Goal: Check status: Check status

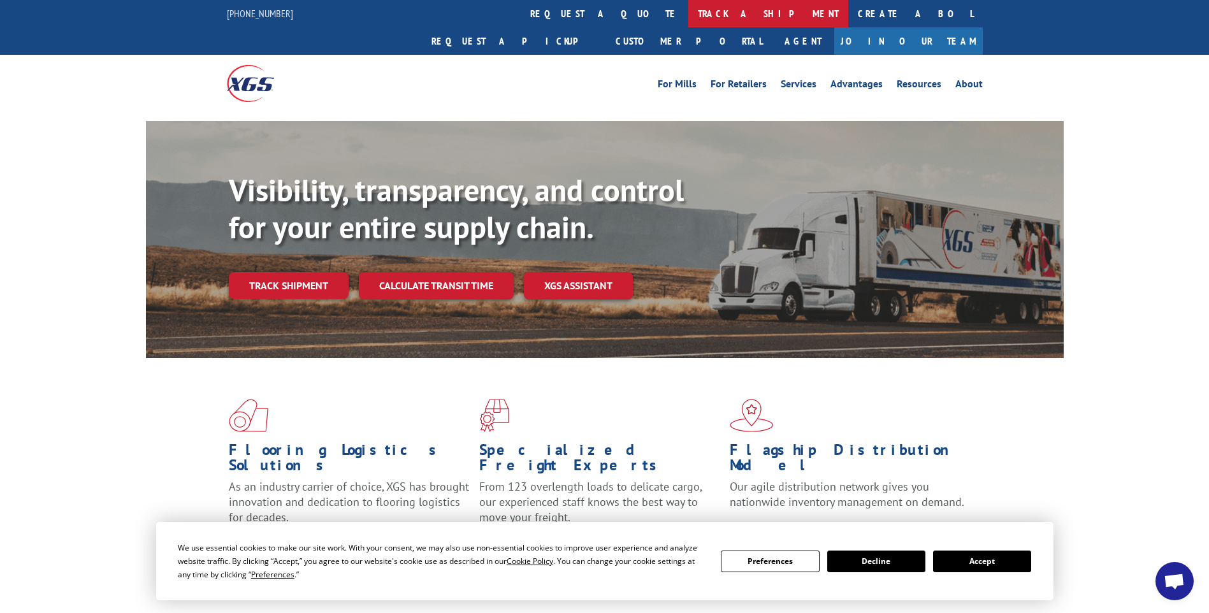
click at [688, 20] on link "track a shipment" at bounding box center [768, 13] width 160 height 27
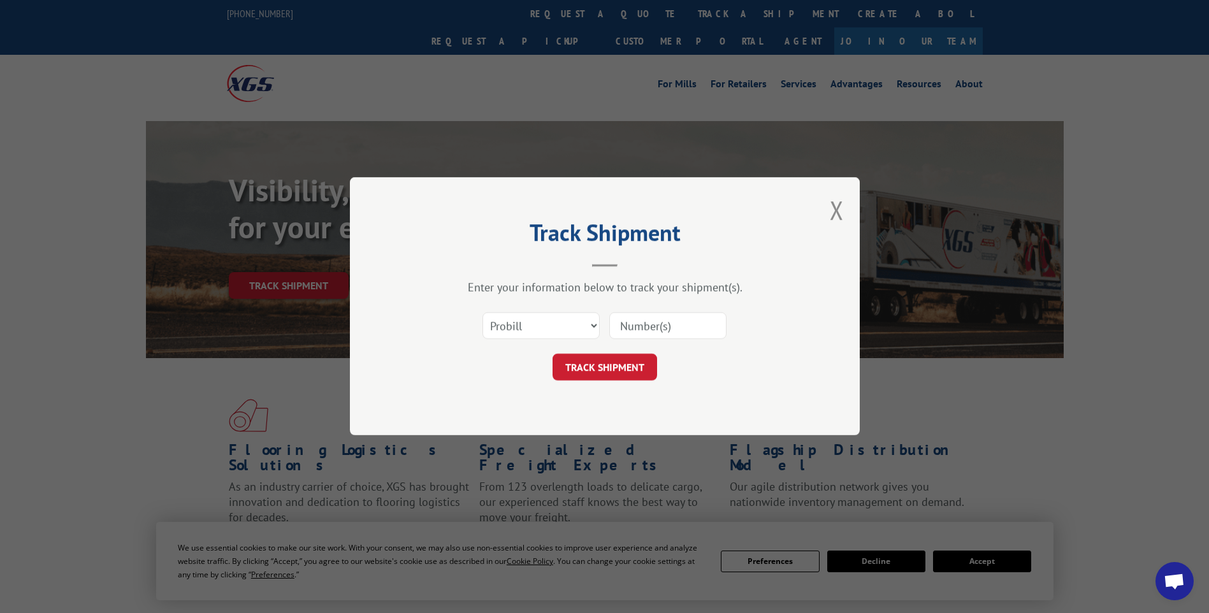
click at [662, 323] on input at bounding box center [667, 326] width 117 height 27
paste input "17014243 17014215 17014212 17014214 17014226 17014253 17014251 17014252"
type input "17014243 17014215 17014212 17014214 17014226 17014253 17014251 17014252"
click at [612, 371] on button "TRACK SHIPMENT" at bounding box center [605, 367] width 105 height 27
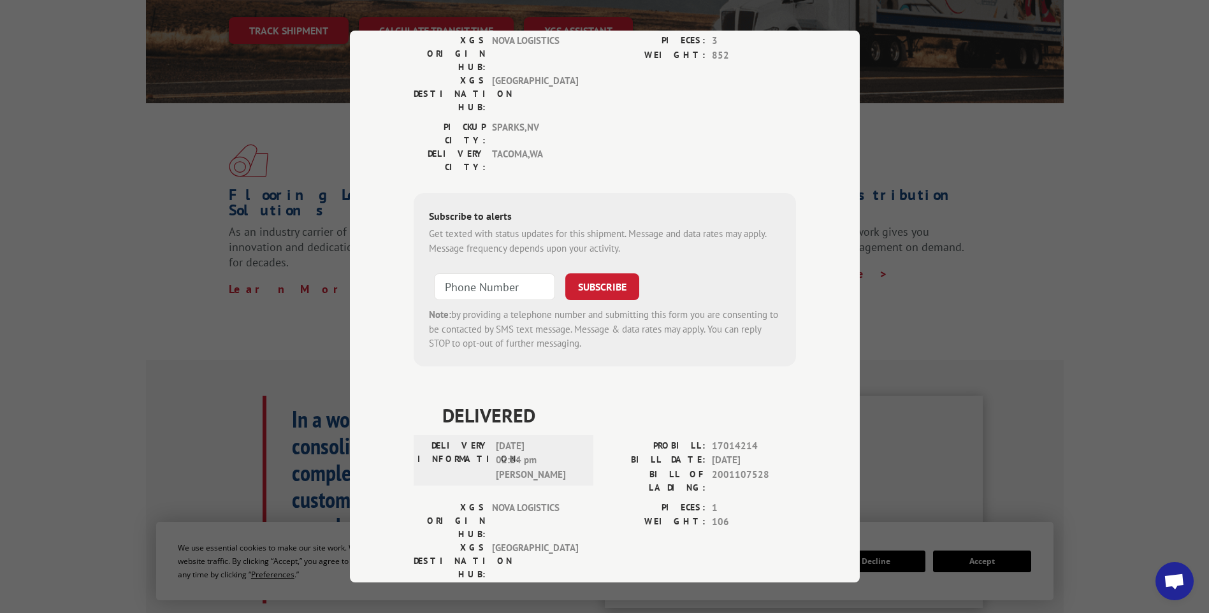
scroll to position [0, 0]
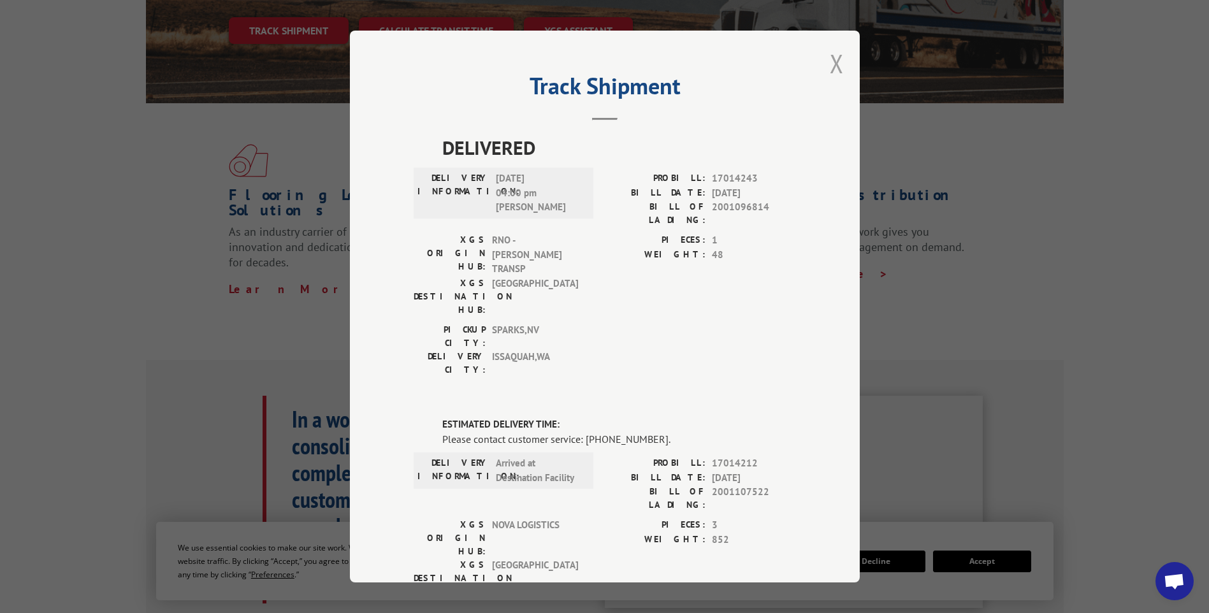
click at [837, 66] on button "Close modal" at bounding box center [837, 64] width 14 height 34
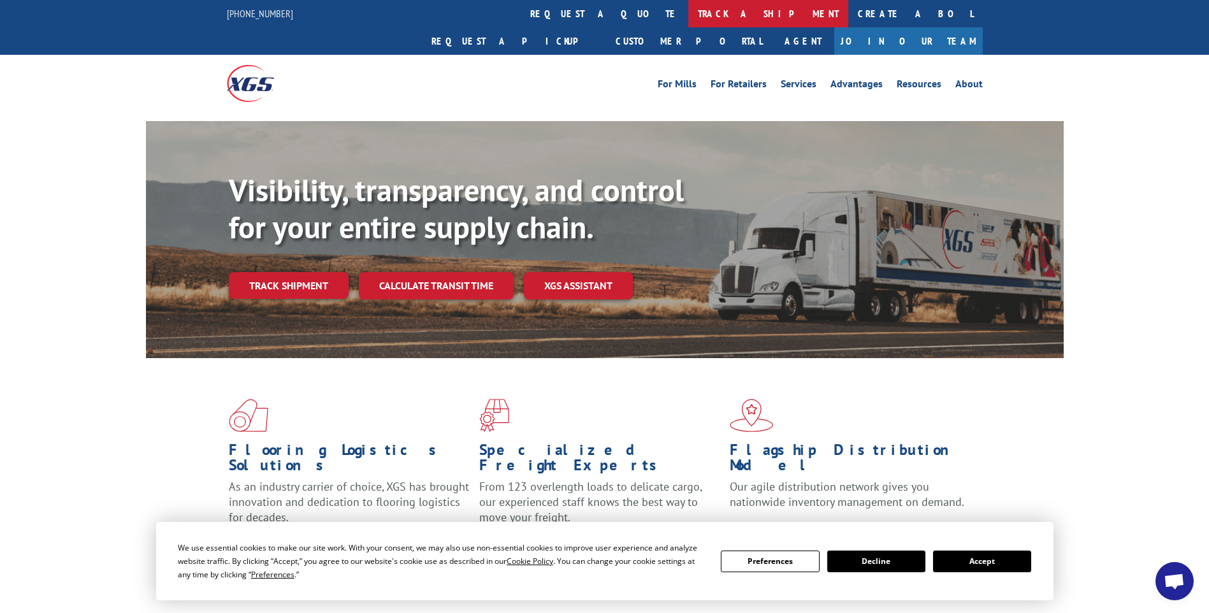
click at [688, 10] on link "track a shipment" at bounding box center [768, 13] width 160 height 27
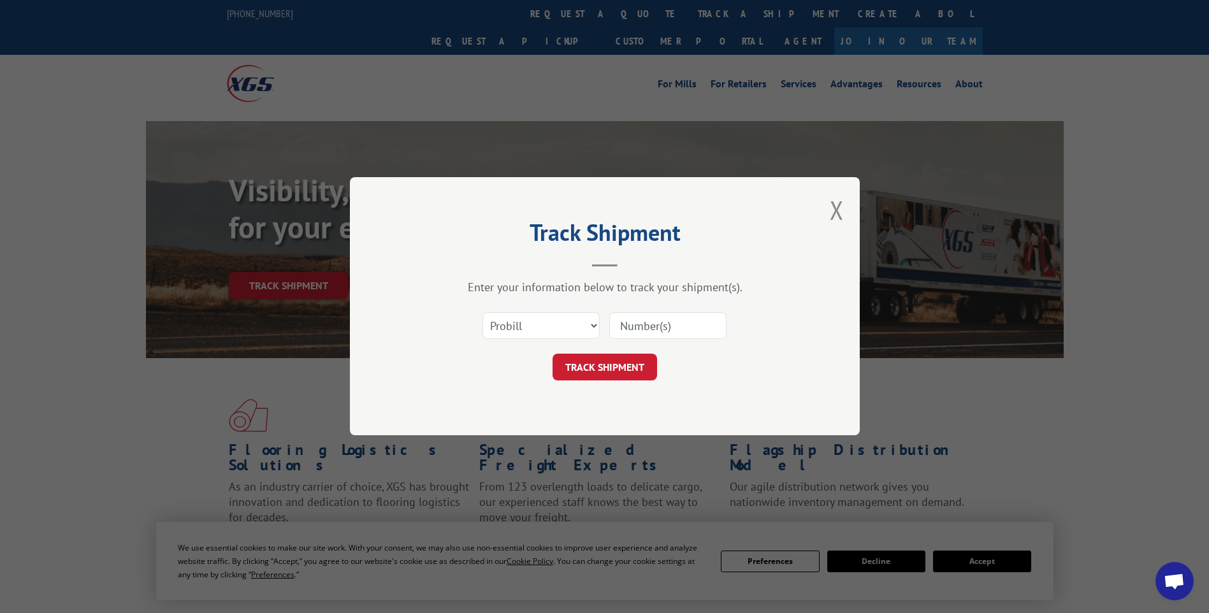
click at [682, 321] on input at bounding box center [667, 326] width 117 height 27
paste input "17014303 17014315 17014317 17014312 17014319 17014314 17014316 17014313 17014318"
type input "17014303 17014315 17014317 17014312 17014319 17014314 17014316 17014313 17014318"
click at [587, 375] on button "TRACK SHIPMENT" at bounding box center [605, 367] width 105 height 27
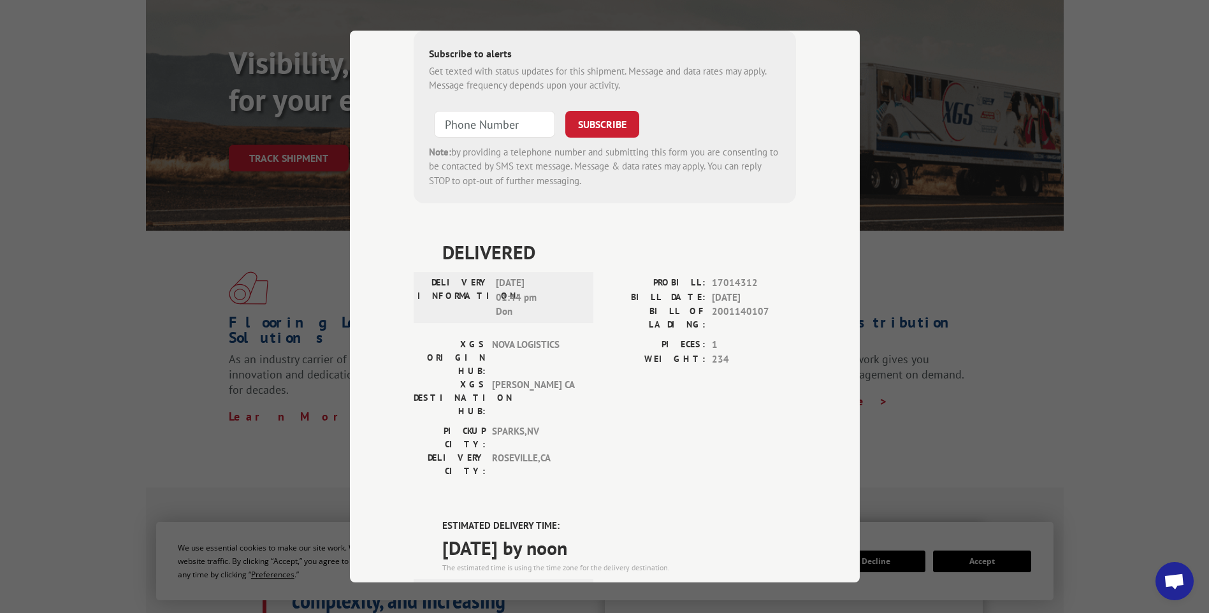
scroll to position [0, 0]
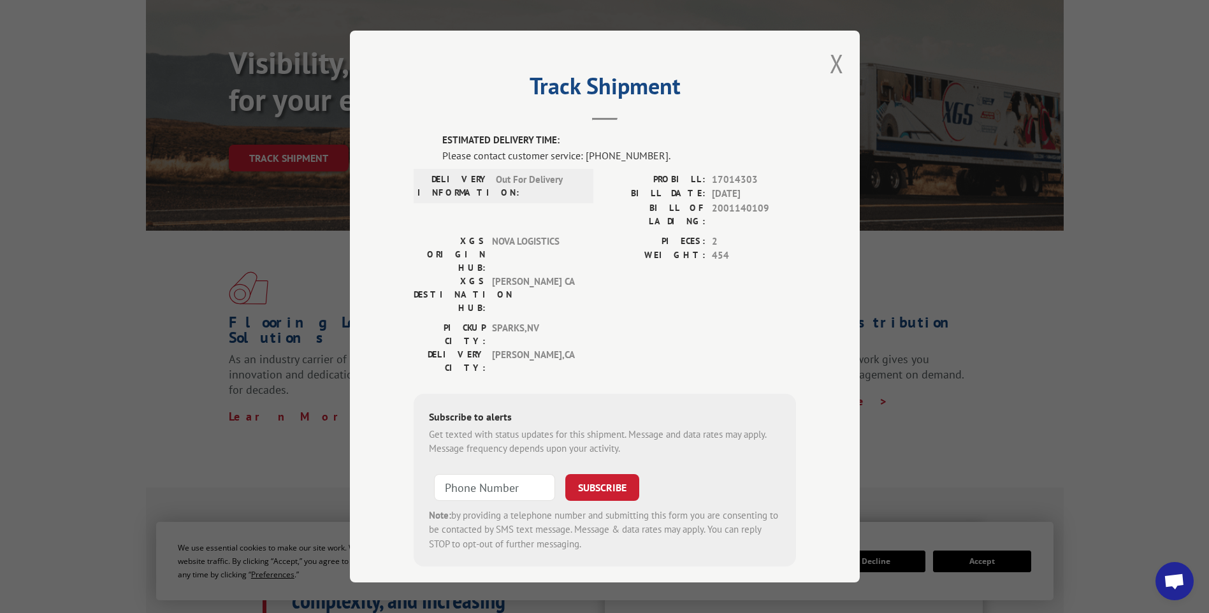
drag, startPoint x: 833, startPoint y: 64, endPoint x: 817, endPoint y: 46, distance: 24.4
click at [833, 63] on button "Close modal" at bounding box center [837, 64] width 14 height 34
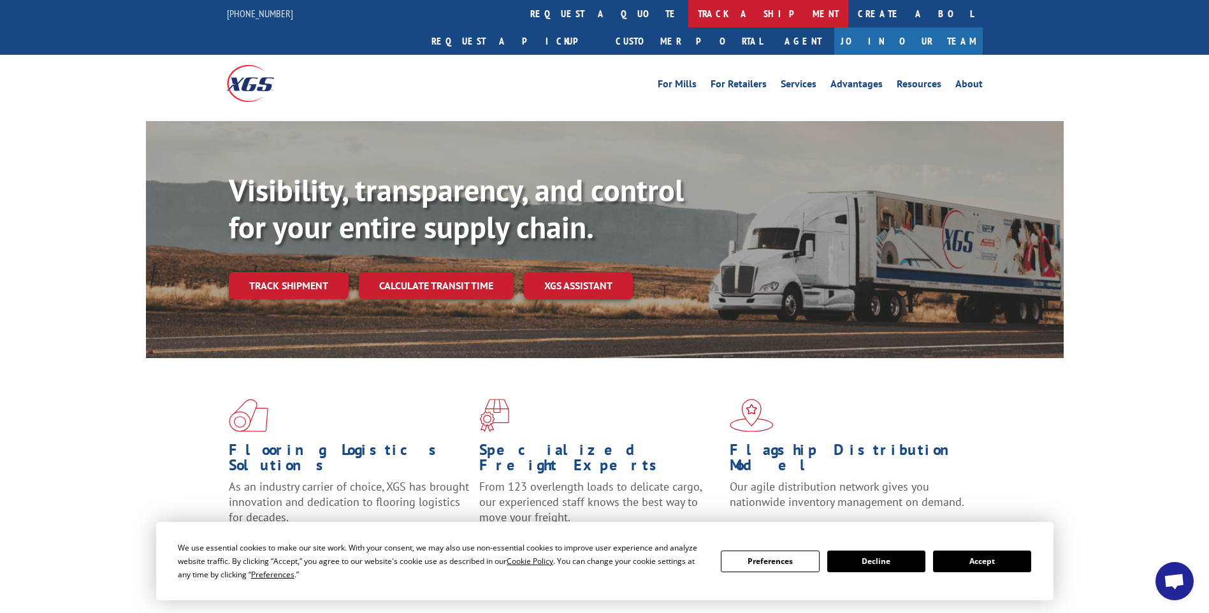
click at [688, 19] on link "track a shipment" at bounding box center [768, 13] width 160 height 27
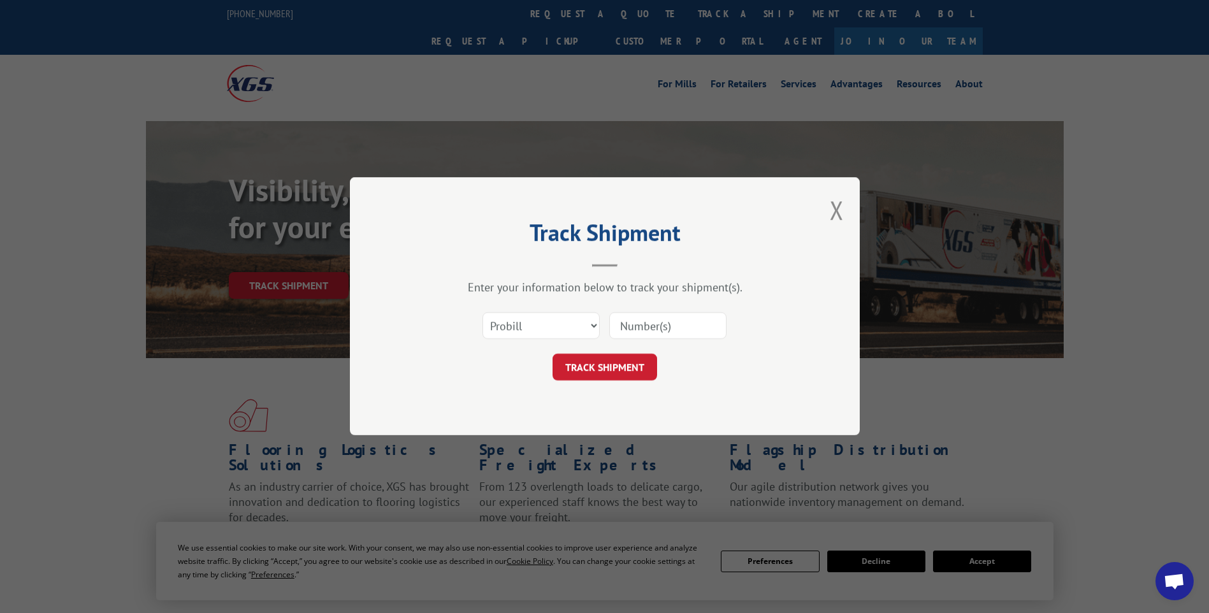
click at [704, 326] on input at bounding box center [667, 326] width 117 height 27
paste input "17014260"
type input "17014260"
click at [594, 381] on button "TRACK SHIPMENT" at bounding box center [605, 367] width 105 height 27
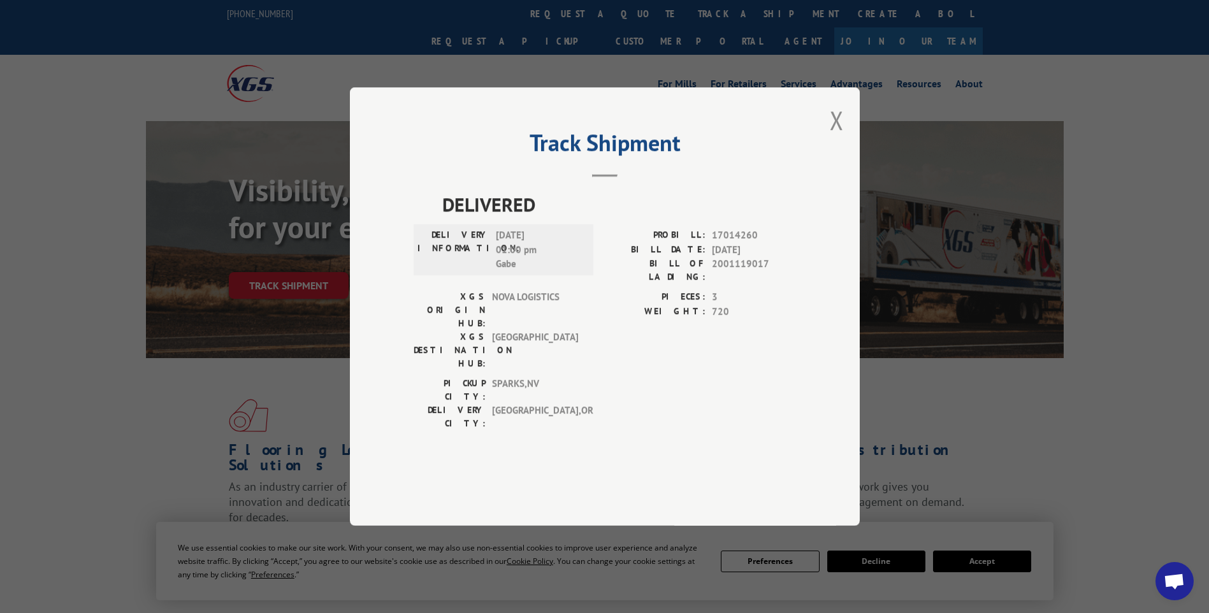
drag, startPoint x: 839, startPoint y: 159, endPoint x: 804, endPoint y: 105, distance: 64.5
click at [838, 137] on button "Close modal" at bounding box center [837, 120] width 14 height 34
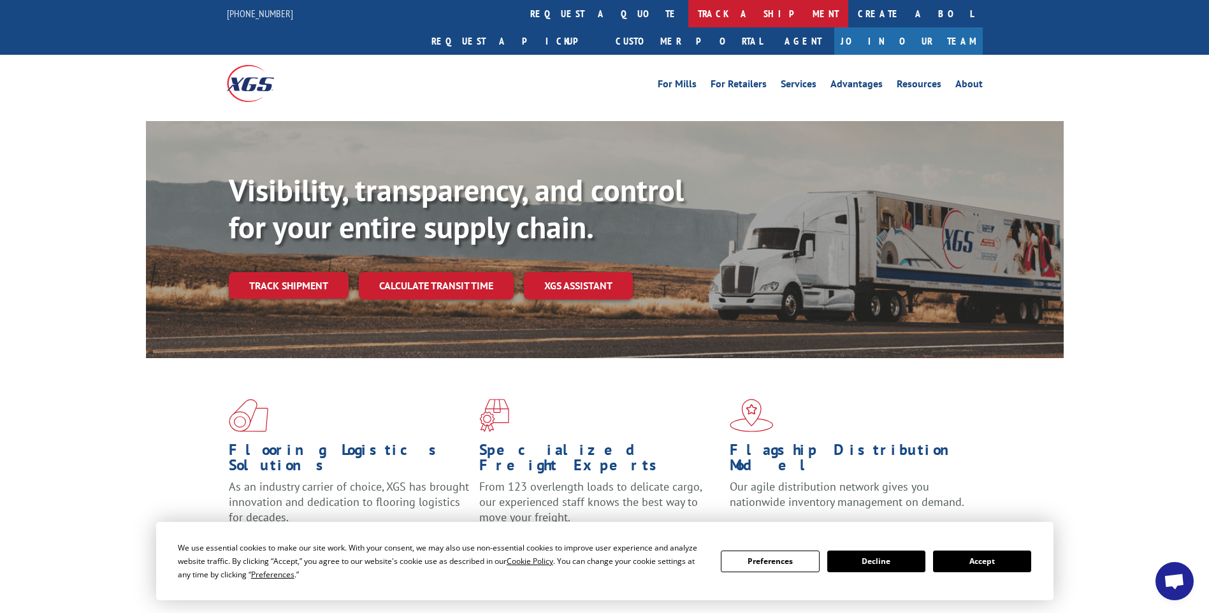
click at [688, 21] on link "track a shipment" at bounding box center [768, 13] width 160 height 27
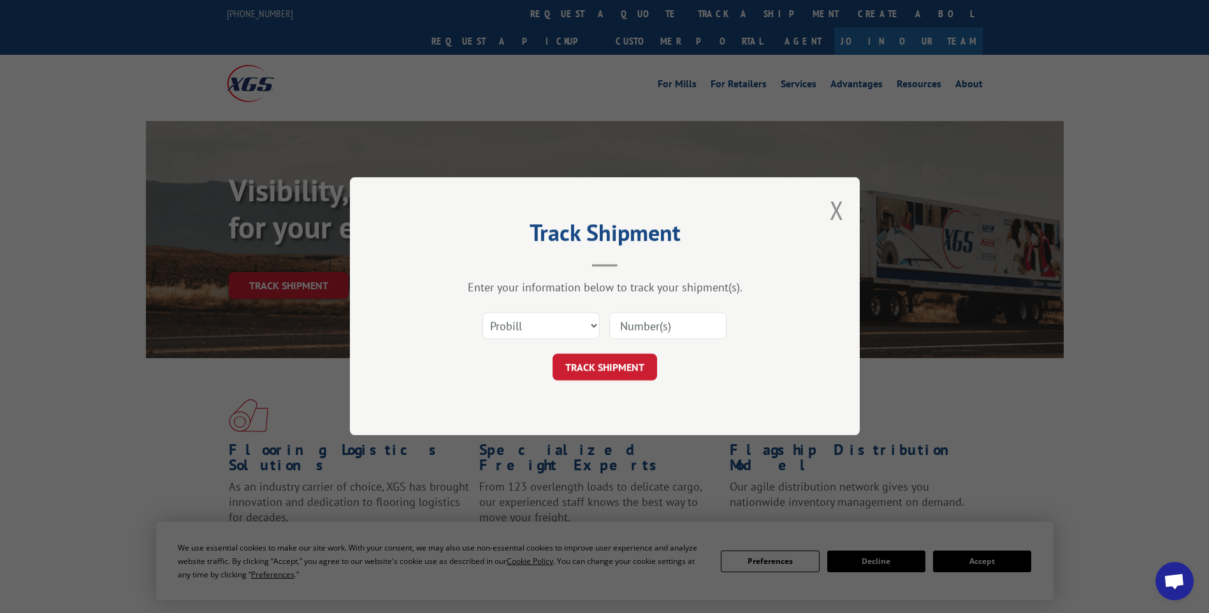
click at [688, 326] on input at bounding box center [667, 326] width 117 height 27
paste input "17014266"
type input "17014266"
click at [596, 372] on button "TRACK SHIPMENT" at bounding box center [605, 367] width 105 height 27
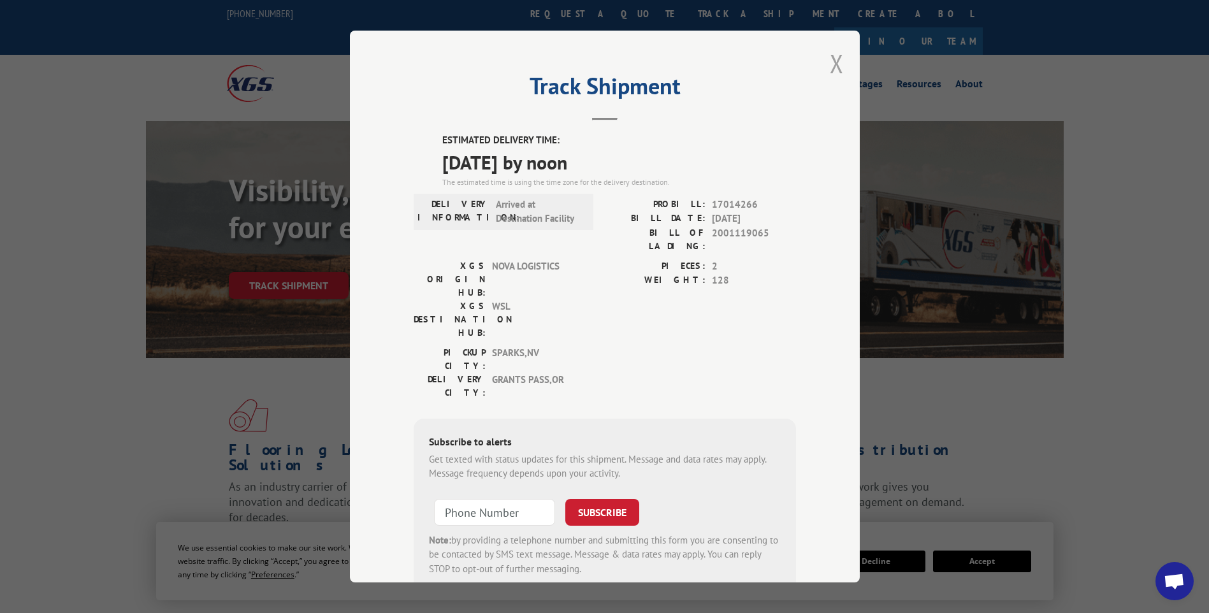
click at [837, 66] on button "Close modal" at bounding box center [837, 64] width 14 height 34
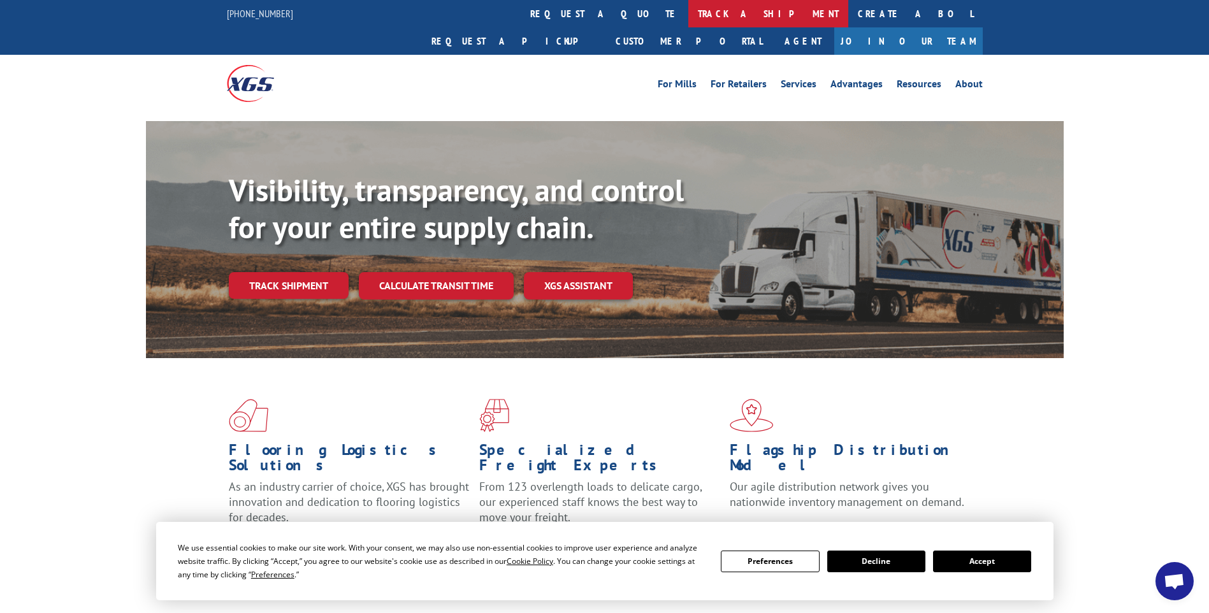
click at [688, 10] on link "track a shipment" at bounding box center [768, 13] width 160 height 27
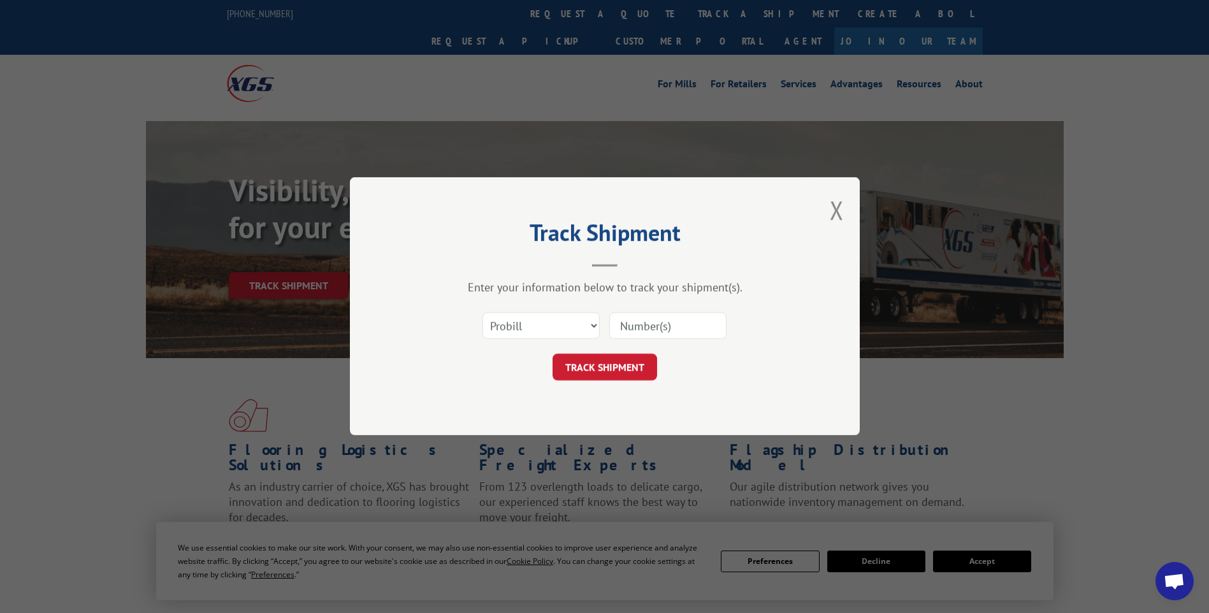
click at [686, 325] on input at bounding box center [667, 326] width 117 height 27
paste input "17014265"
type input "17014265"
click at [604, 368] on button "TRACK SHIPMENT" at bounding box center [605, 367] width 105 height 27
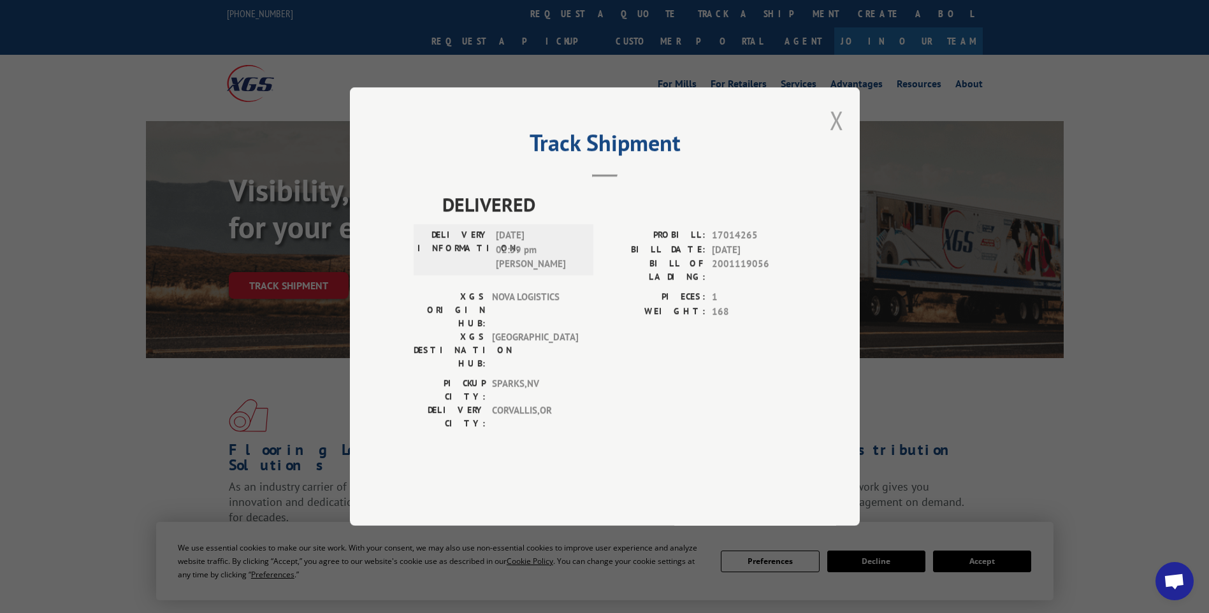
click at [839, 137] on button "Close modal" at bounding box center [837, 120] width 14 height 34
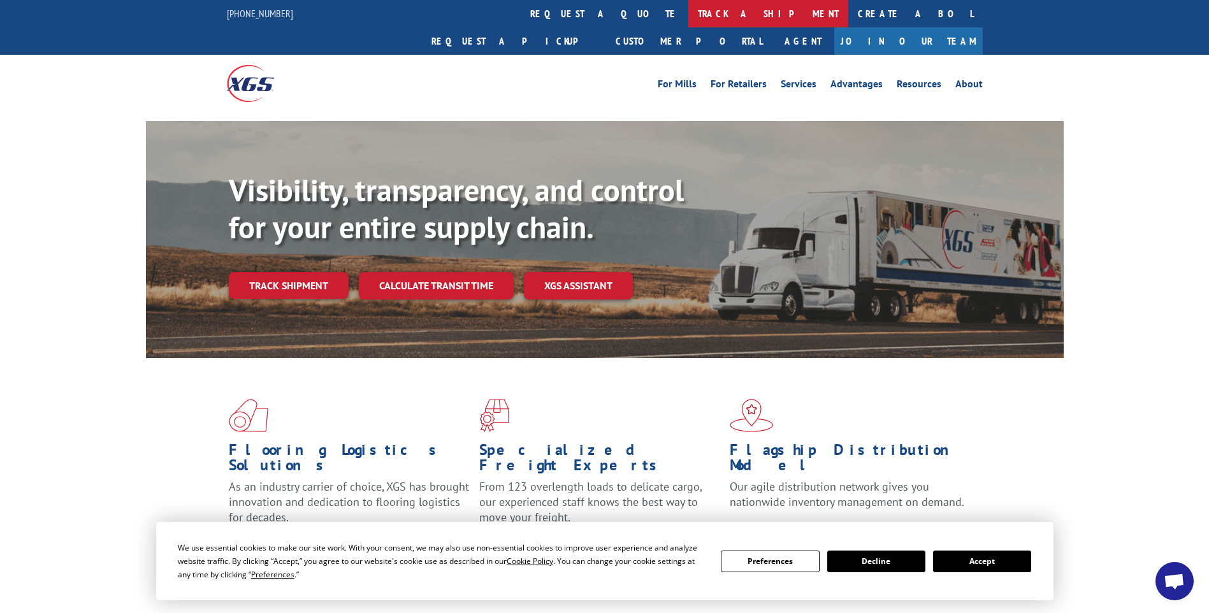
click at [688, 18] on link "track a shipment" at bounding box center [768, 13] width 160 height 27
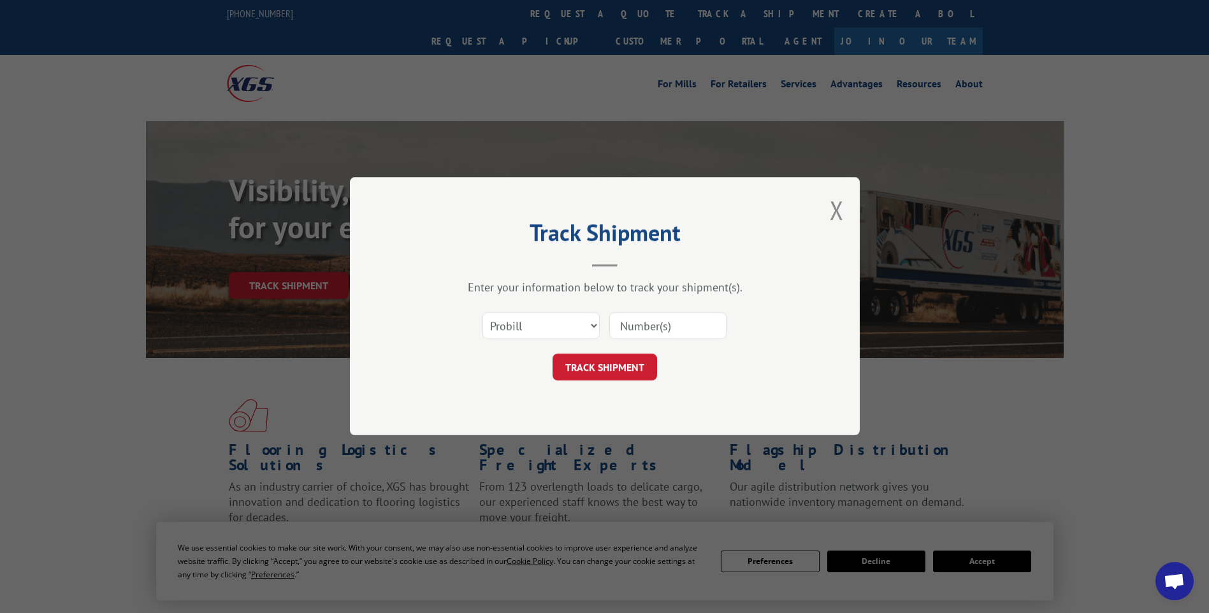
click at [694, 335] on input at bounding box center [667, 326] width 117 height 27
paste input "17014264"
type input "17014264"
click at [580, 372] on button "TRACK SHIPMENT" at bounding box center [605, 367] width 105 height 27
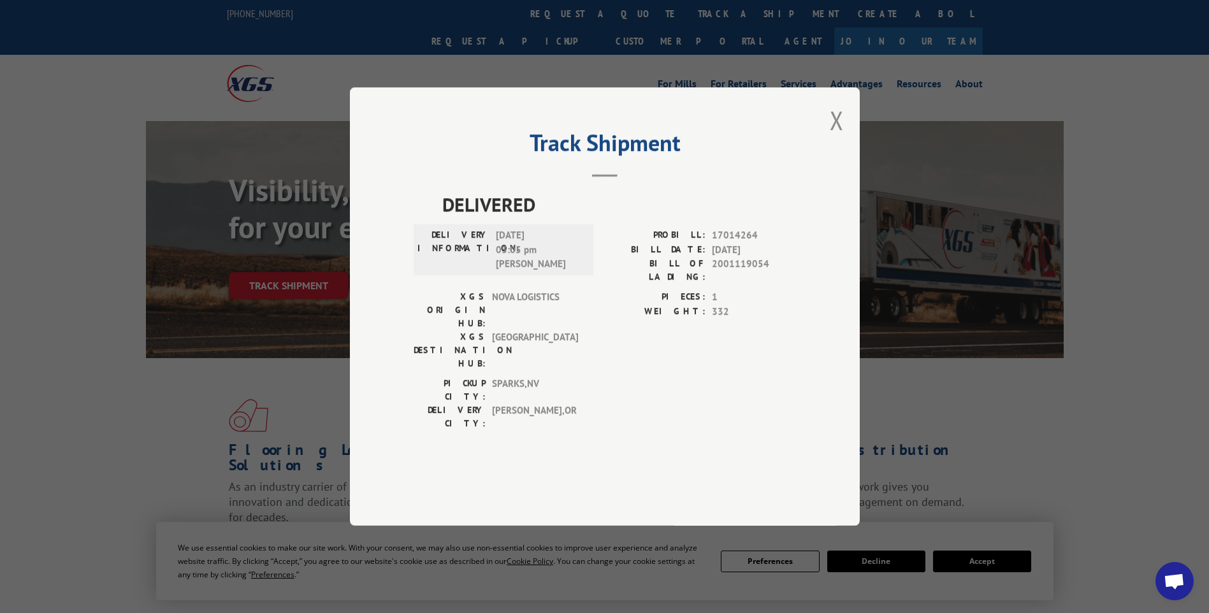
drag, startPoint x: 839, startPoint y: 159, endPoint x: 817, endPoint y: 145, distance: 26.4
click at [839, 137] on button "Close modal" at bounding box center [837, 120] width 14 height 34
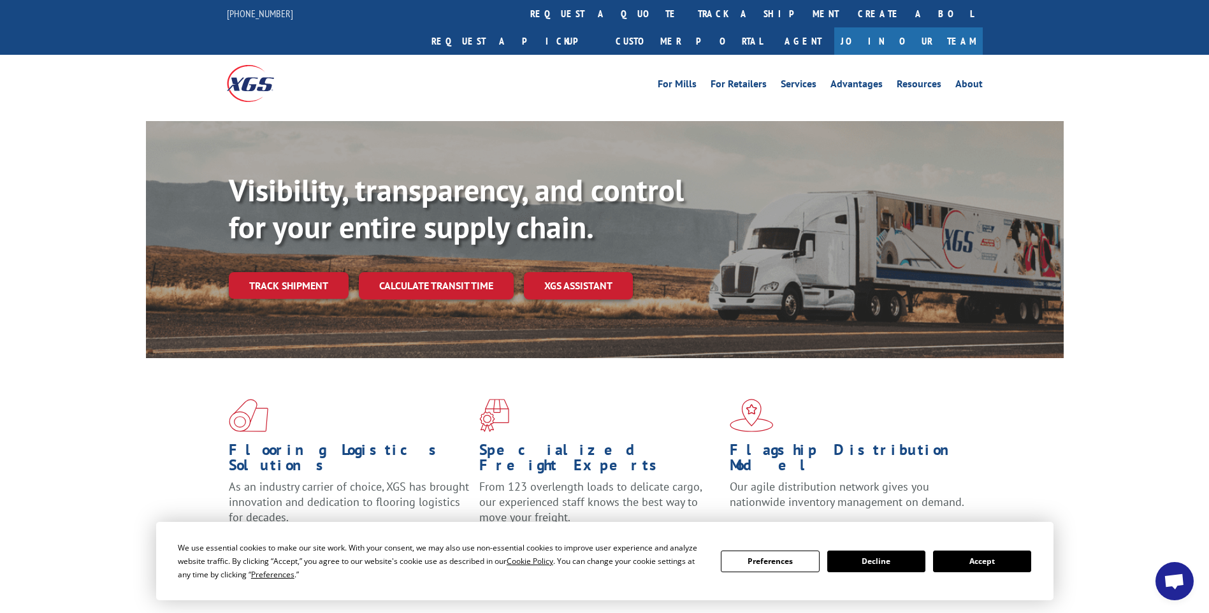
click at [688, 11] on link "track a shipment" at bounding box center [768, 13] width 160 height 27
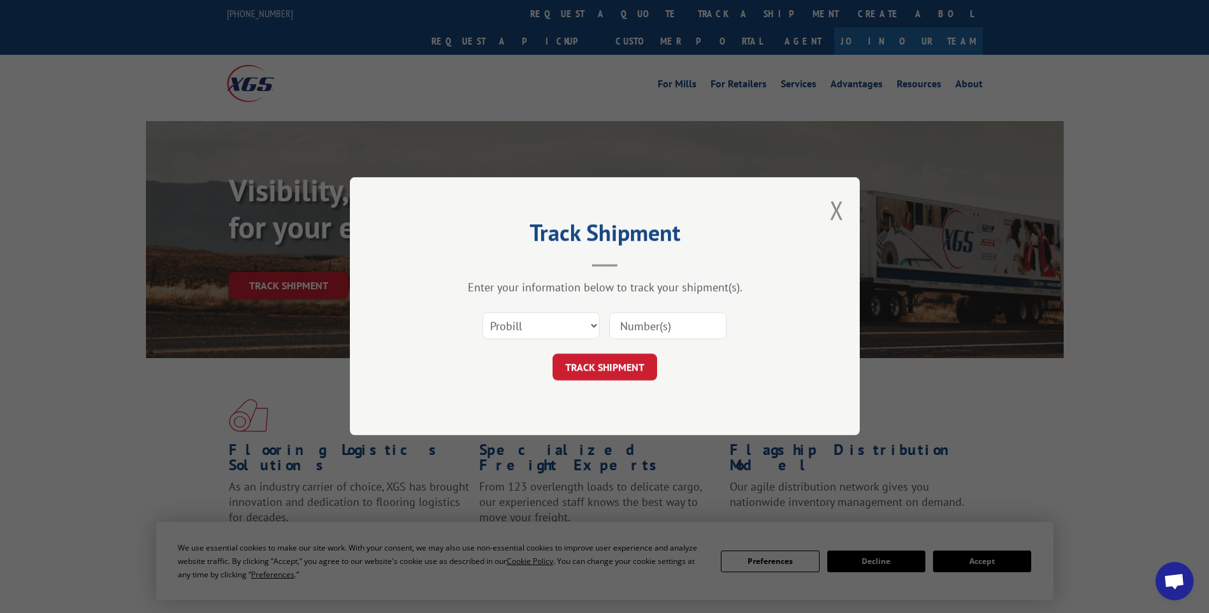
click at [669, 326] on input at bounding box center [667, 326] width 117 height 27
paste input "17014263"
type input "17014263"
click at [595, 374] on button "TRACK SHIPMENT" at bounding box center [605, 367] width 105 height 27
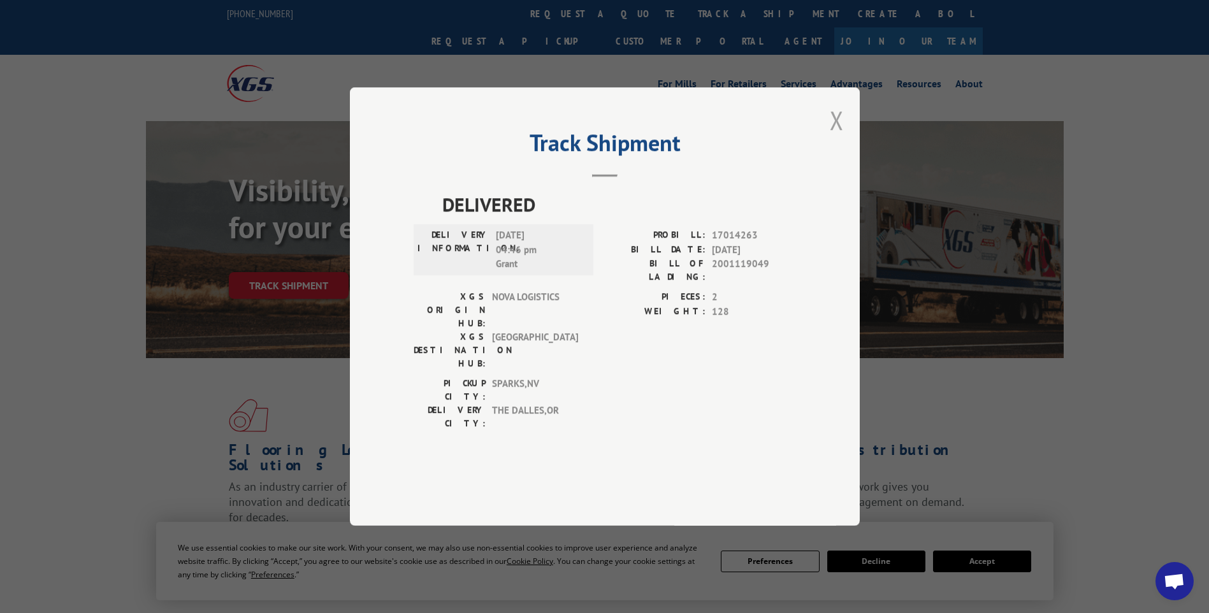
click at [835, 137] on button "Close modal" at bounding box center [837, 120] width 14 height 34
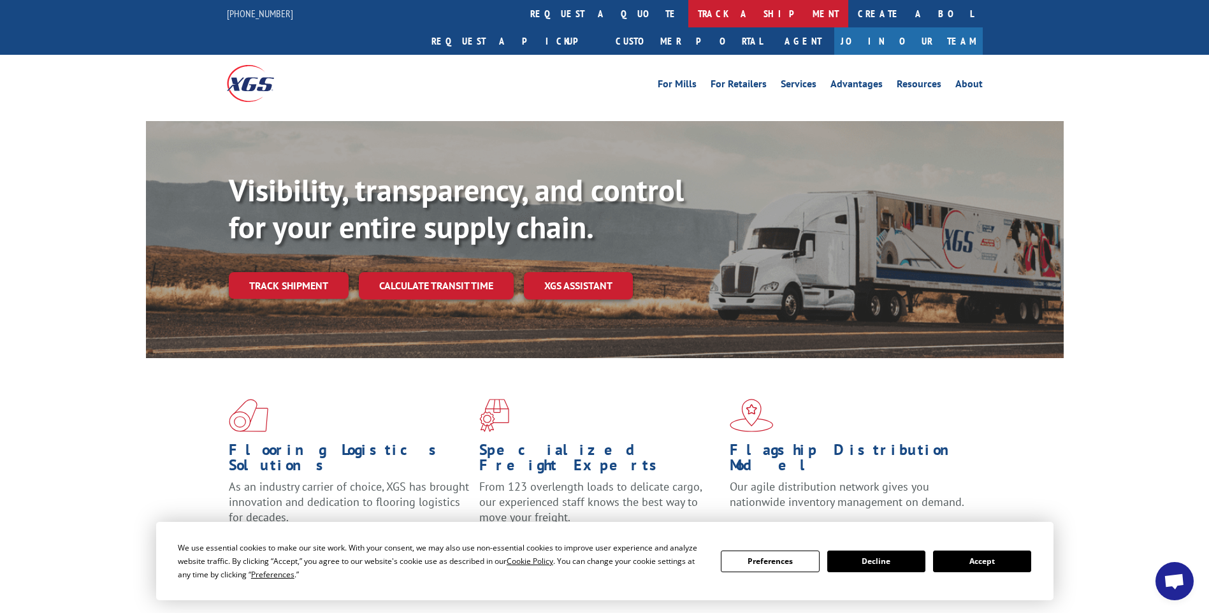
click at [688, 15] on link "track a shipment" at bounding box center [768, 13] width 160 height 27
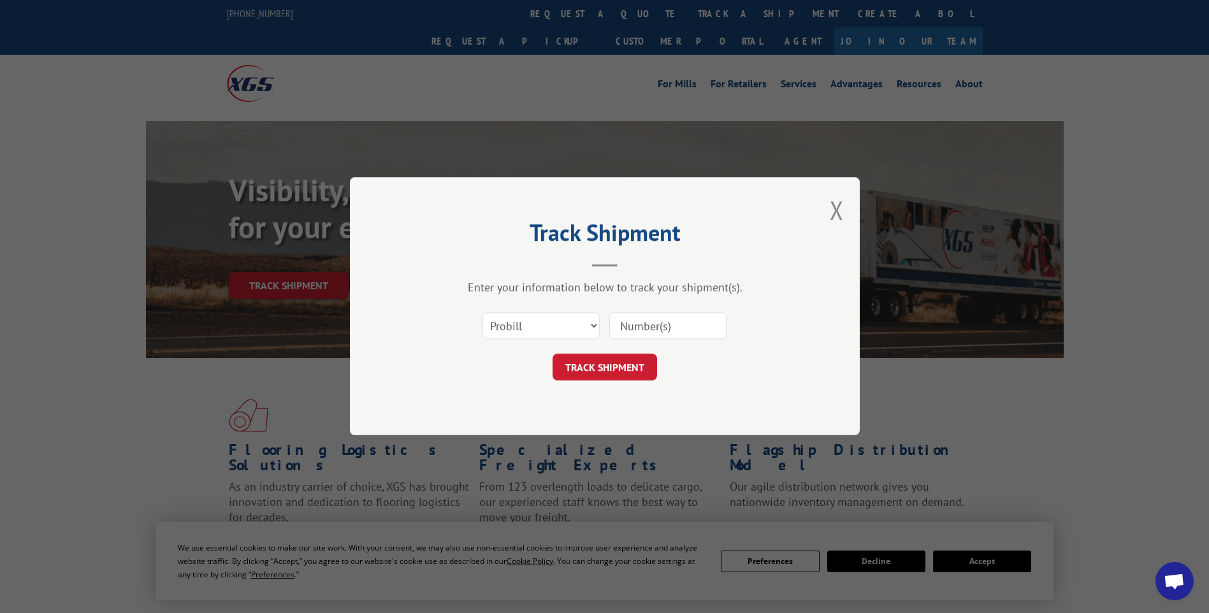
click at [675, 328] on input at bounding box center [667, 326] width 117 height 27
paste input "17014267"
type input "17014267"
click at [613, 371] on button "TRACK SHIPMENT" at bounding box center [605, 367] width 105 height 27
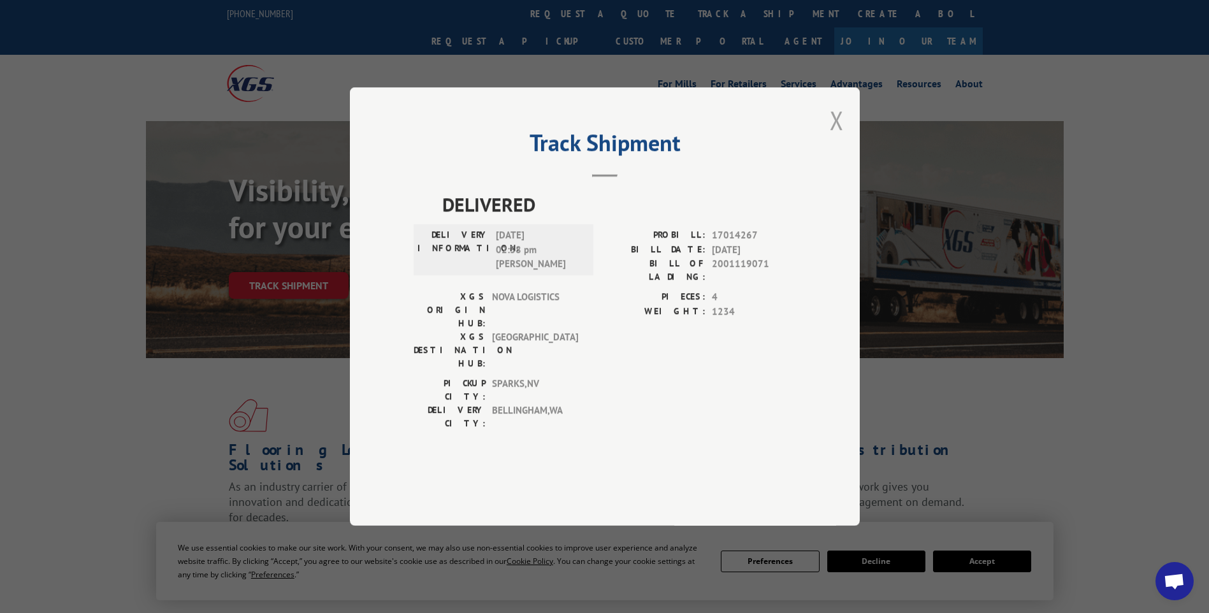
click at [838, 137] on button "Close modal" at bounding box center [837, 120] width 14 height 34
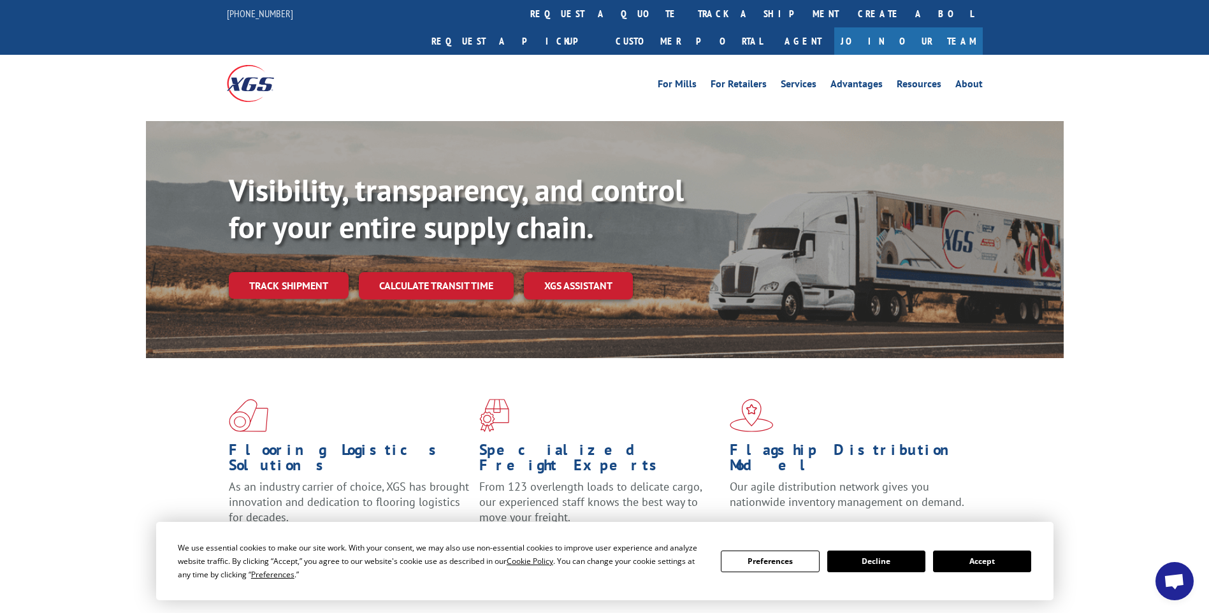
drag, startPoint x: 575, startPoint y: 15, endPoint x: 597, endPoint y: 52, distance: 42.6
click at [688, 15] on link "track a shipment" at bounding box center [768, 13] width 160 height 27
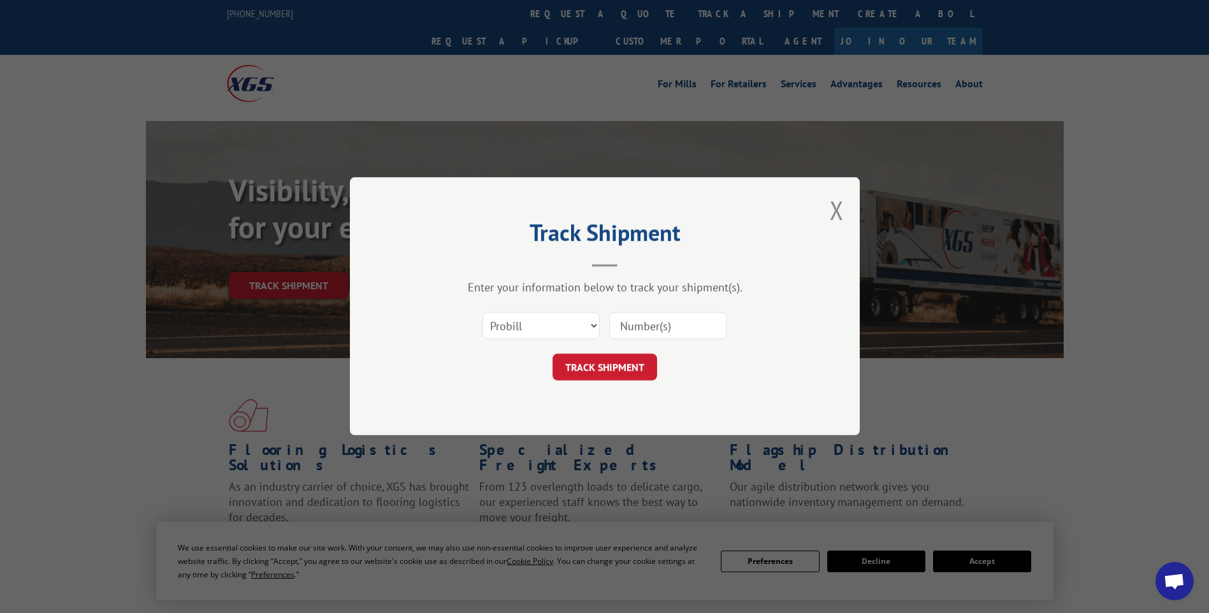
click at [698, 324] on input at bounding box center [667, 326] width 117 height 27
paste input "17014258"
type input "17014258"
click at [624, 377] on button "TRACK SHIPMENT" at bounding box center [605, 367] width 105 height 27
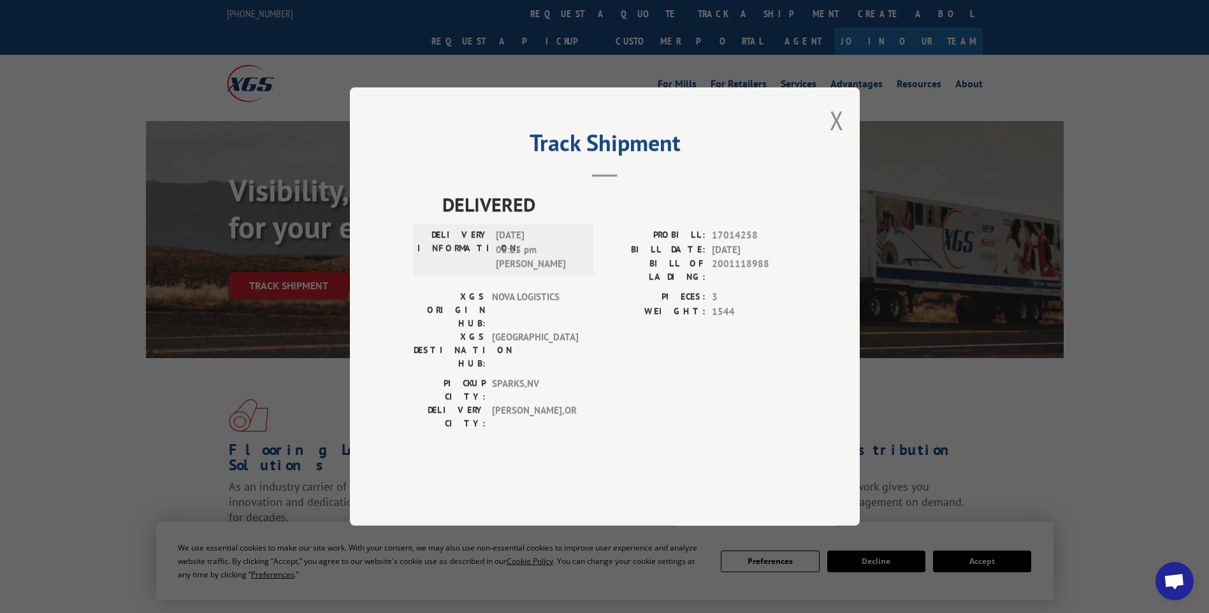
click at [834, 137] on button "Close modal" at bounding box center [837, 120] width 14 height 34
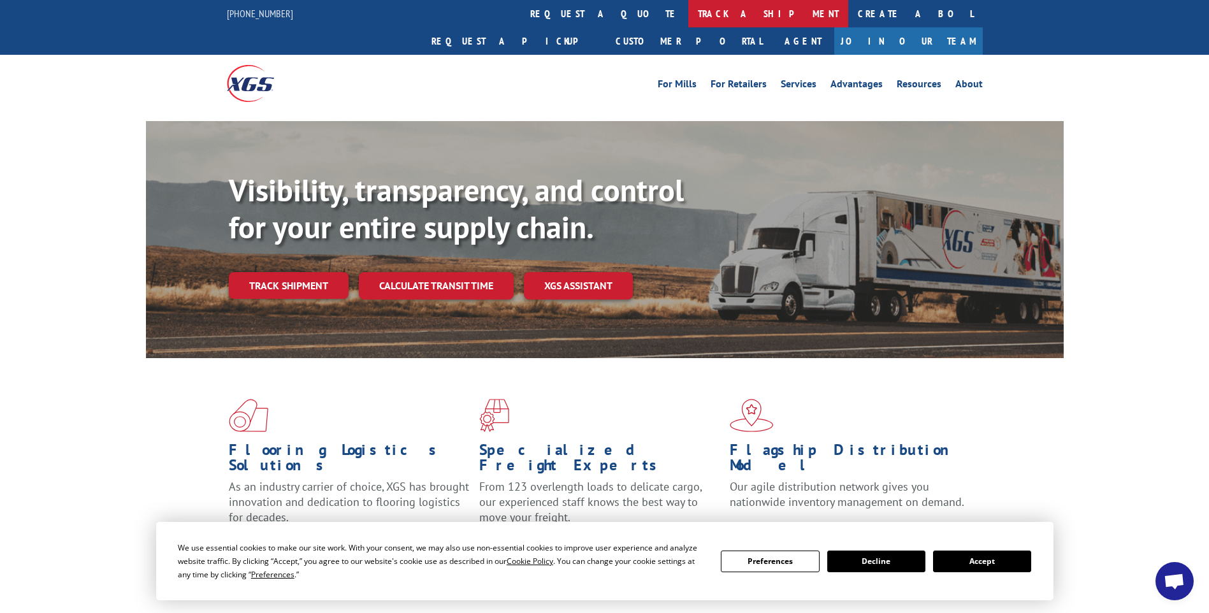
click at [688, 15] on link "track a shipment" at bounding box center [768, 13] width 160 height 27
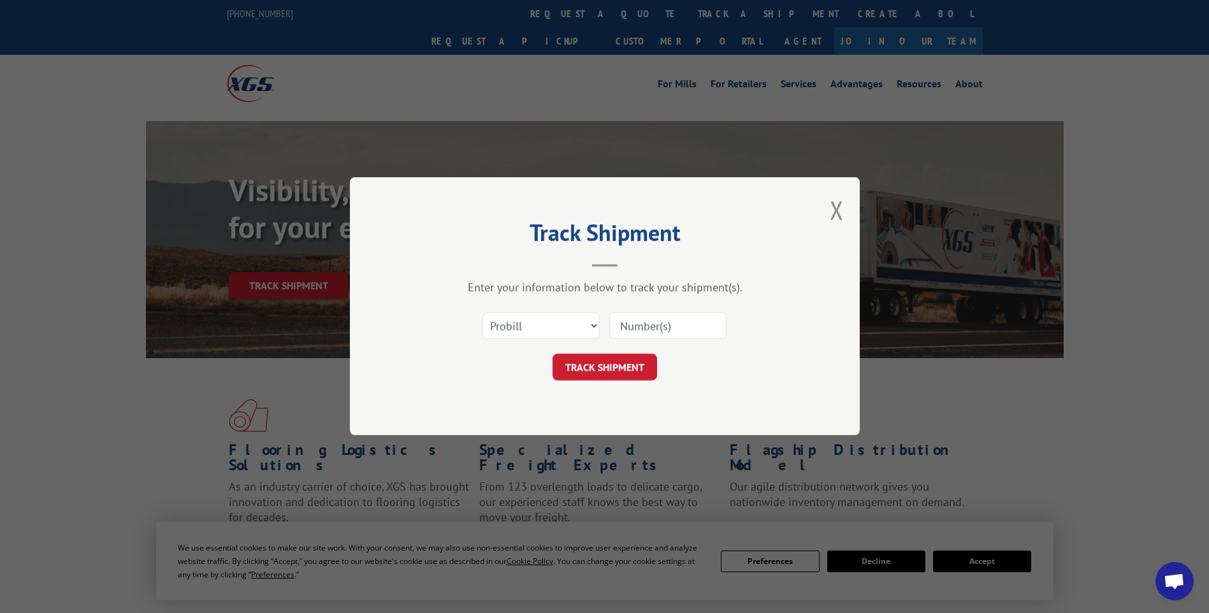
click at [693, 330] on input at bounding box center [667, 326] width 117 height 27
paste input "17014259"
type input "17014259"
click at [610, 369] on button "TRACK SHIPMENT" at bounding box center [605, 367] width 105 height 27
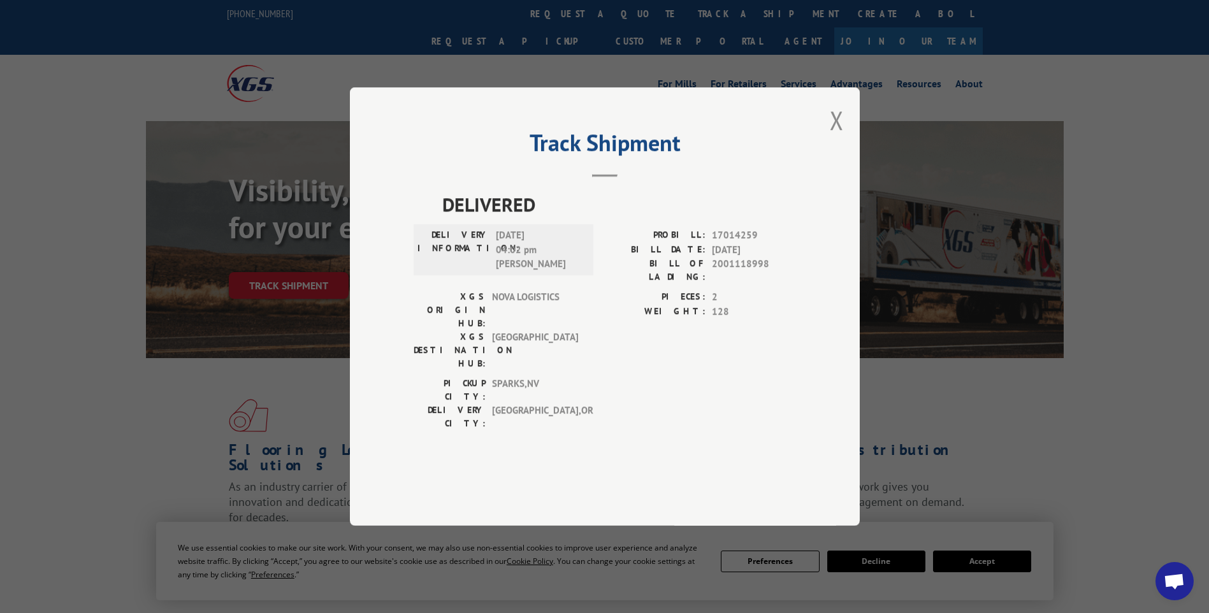
click at [840, 137] on button "Close modal" at bounding box center [837, 120] width 14 height 34
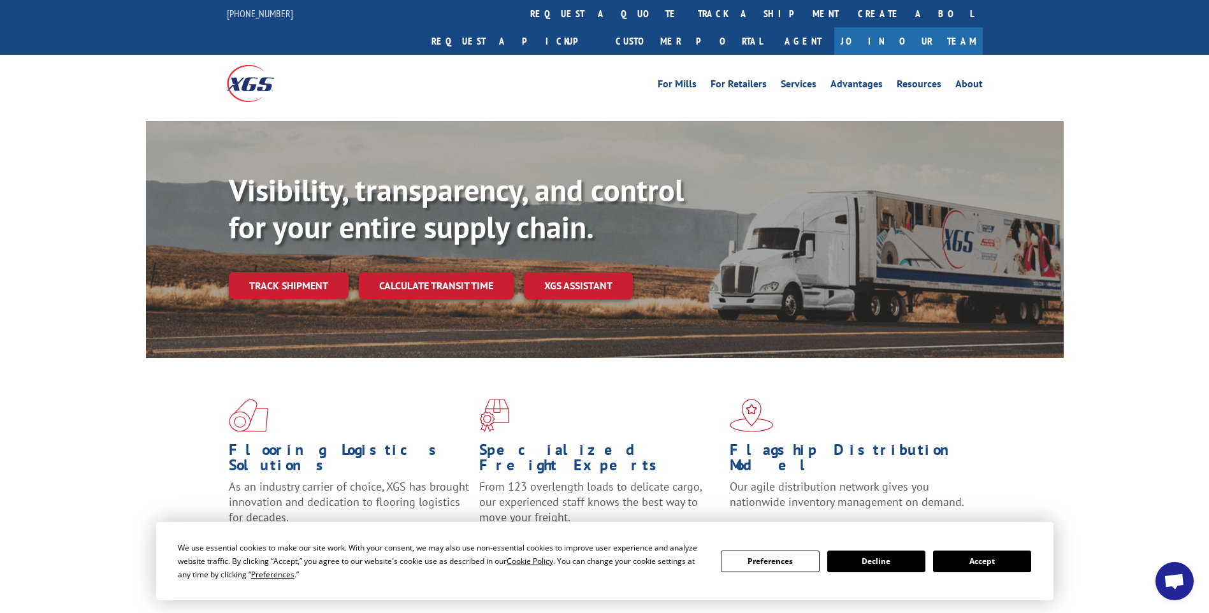
click at [688, 13] on link "track a shipment" at bounding box center [768, 13] width 160 height 27
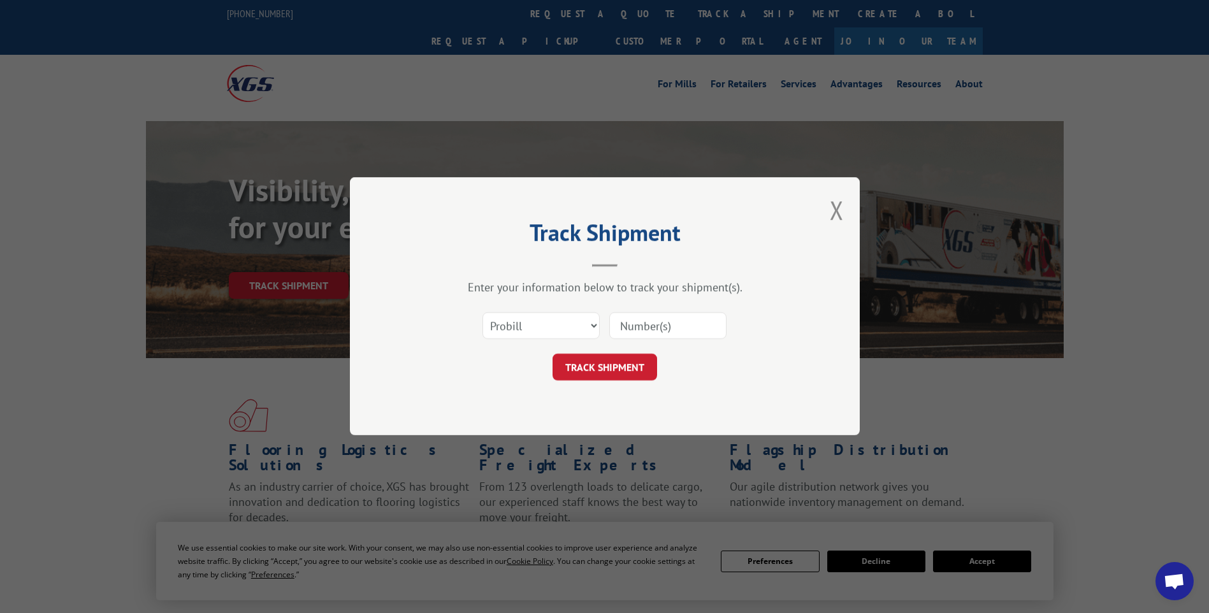
click at [688, 326] on input at bounding box center [667, 326] width 117 height 27
paste input "17014261"
type input "17014261"
drag, startPoint x: 612, startPoint y: 375, endPoint x: 643, endPoint y: 388, distance: 32.9
click at [612, 375] on button "TRACK SHIPMENT" at bounding box center [605, 367] width 105 height 27
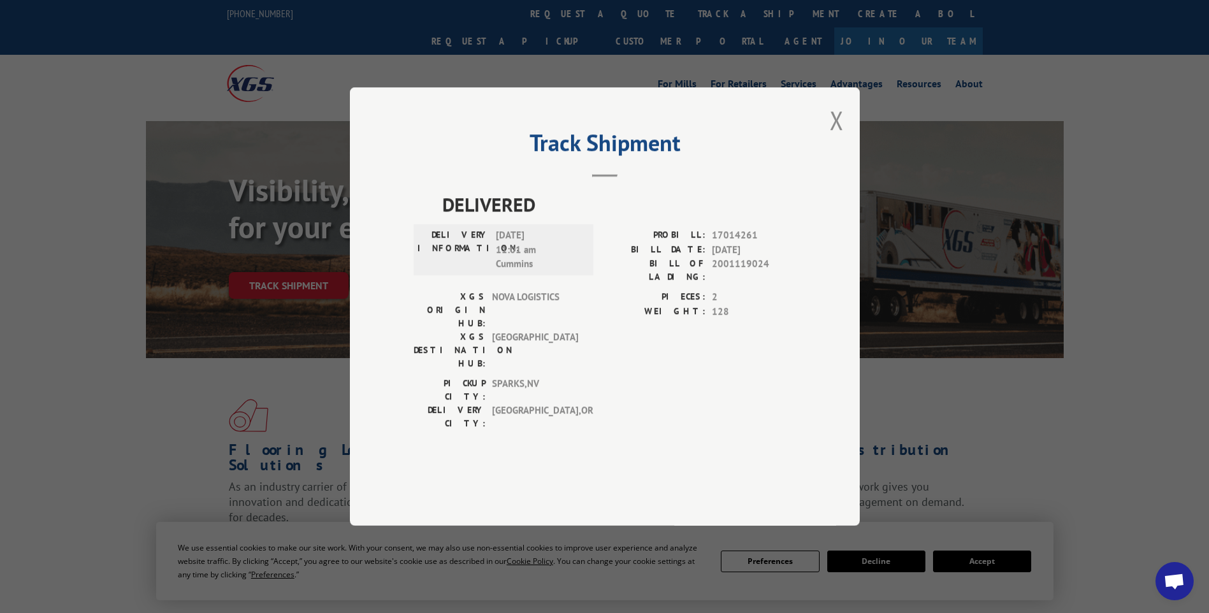
click at [837, 137] on button "Close modal" at bounding box center [837, 120] width 14 height 34
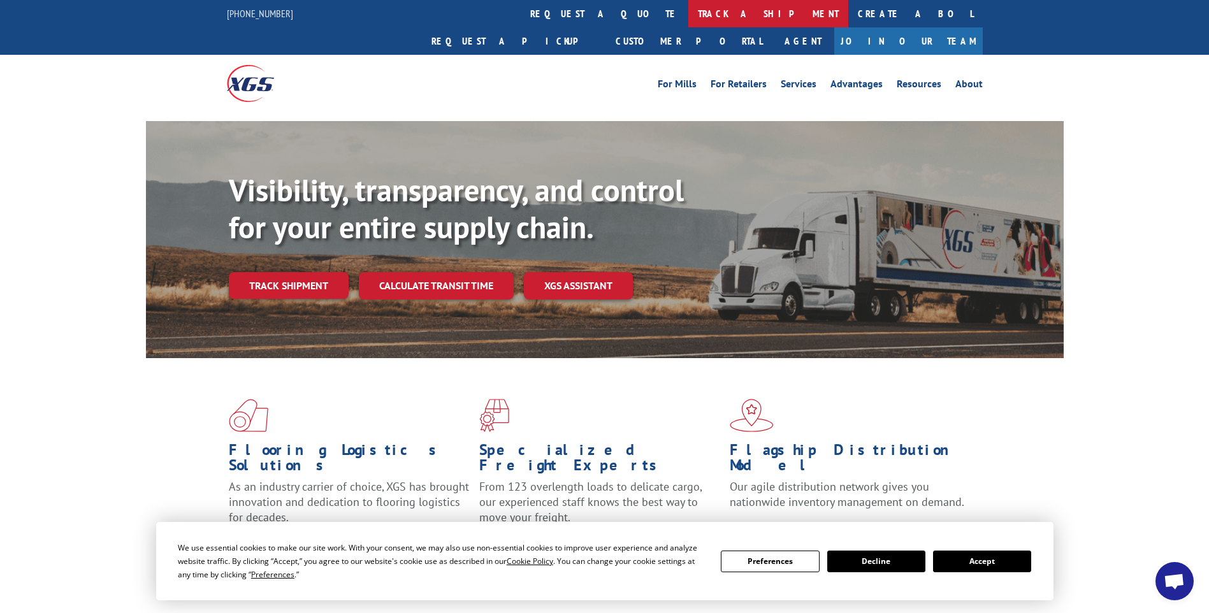
click at [688, 20] on link "track a shipment" at bounding box center [768, 13] width 160 height 27
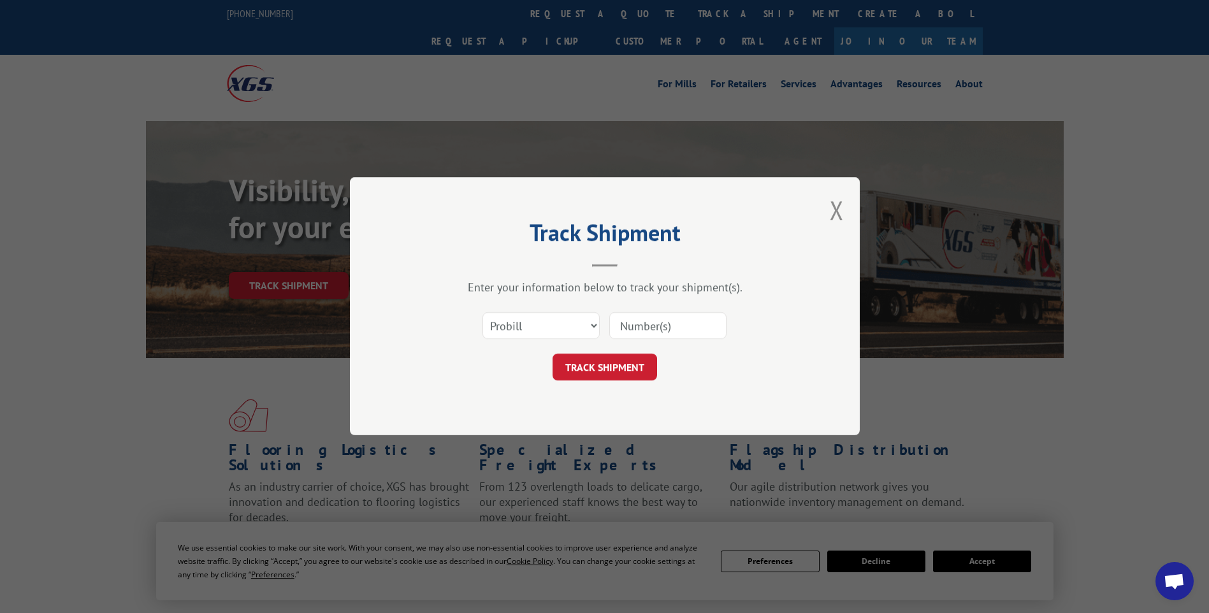
click at [667, 315] on input at bounding box center [667, 326] width 117 height 27
paste input "17014262"
type input "17014262"
click at [604, 373] on button "TRACK SHIPMENT" at bounding box center [605, 367] width 105 height 27
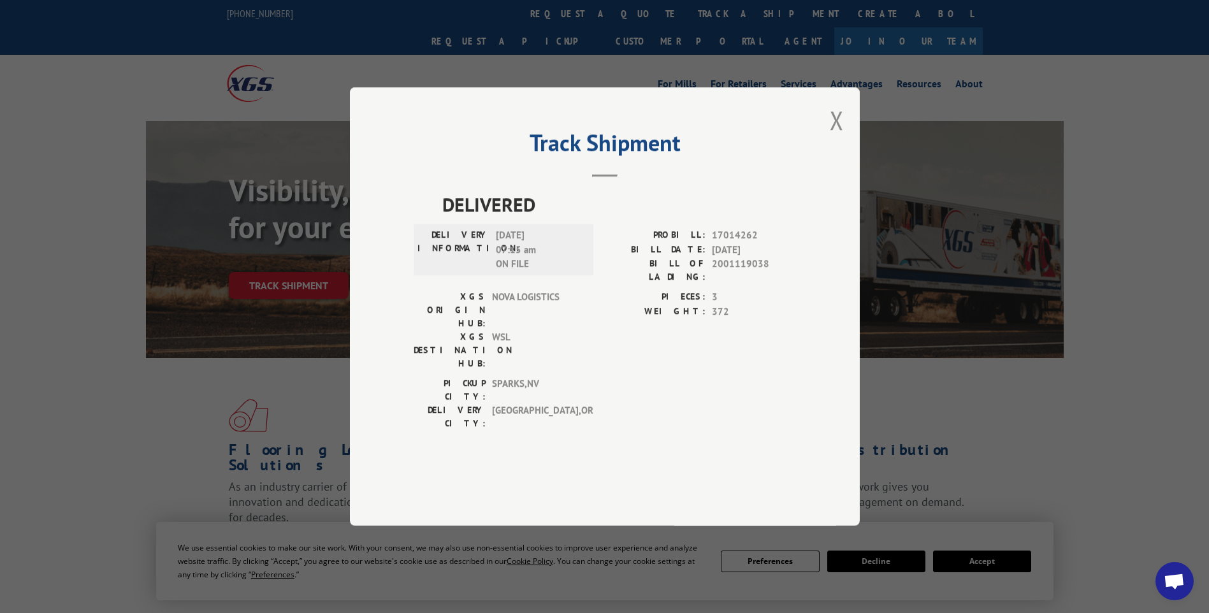
click at [841, 137] on button "Close modal" at bounding box center [837, 120] width 14 height 34
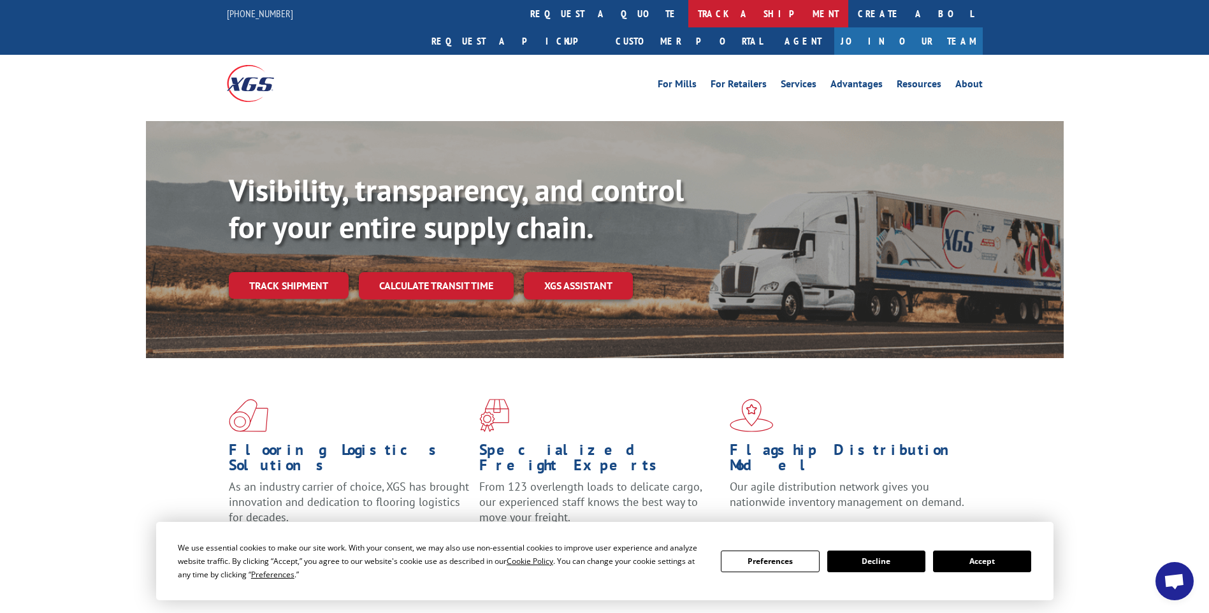
click at [688, 24] on link "track a shipment" at bounding box center [768, 13] width 160 height 27
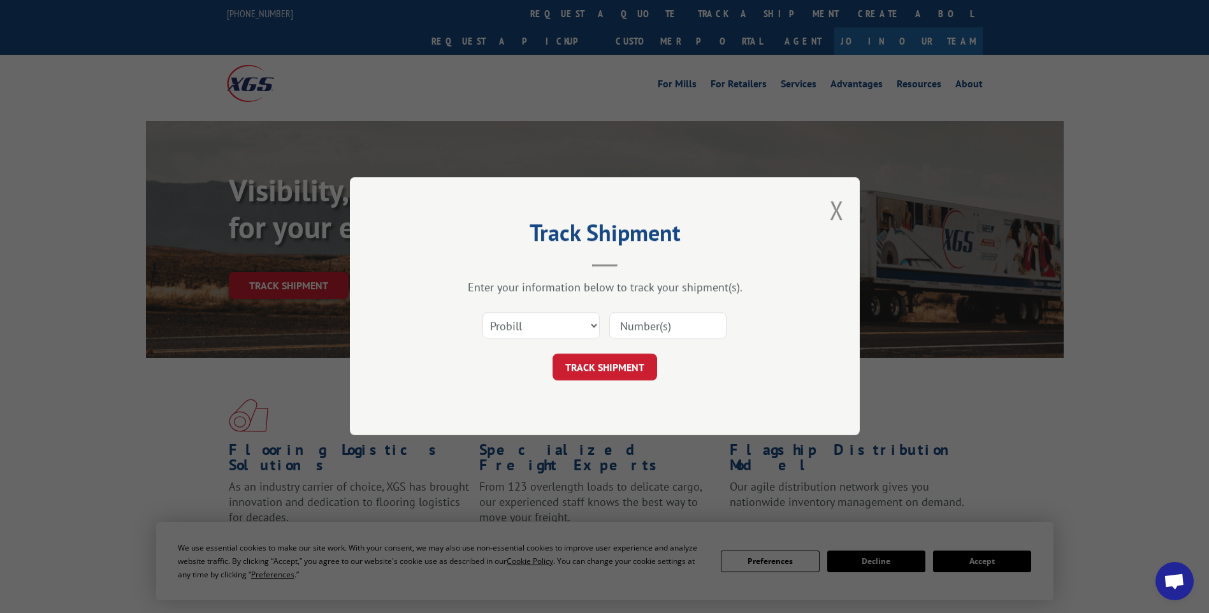
click at [690, 322] on input at bounding box center [667, 326] width 117 height 27
paste input "17014268"
type input "17014268"
click at [569, 374] on button "TRACK SHIPMENT" at bounding box center [605, 367] width 105 height 27
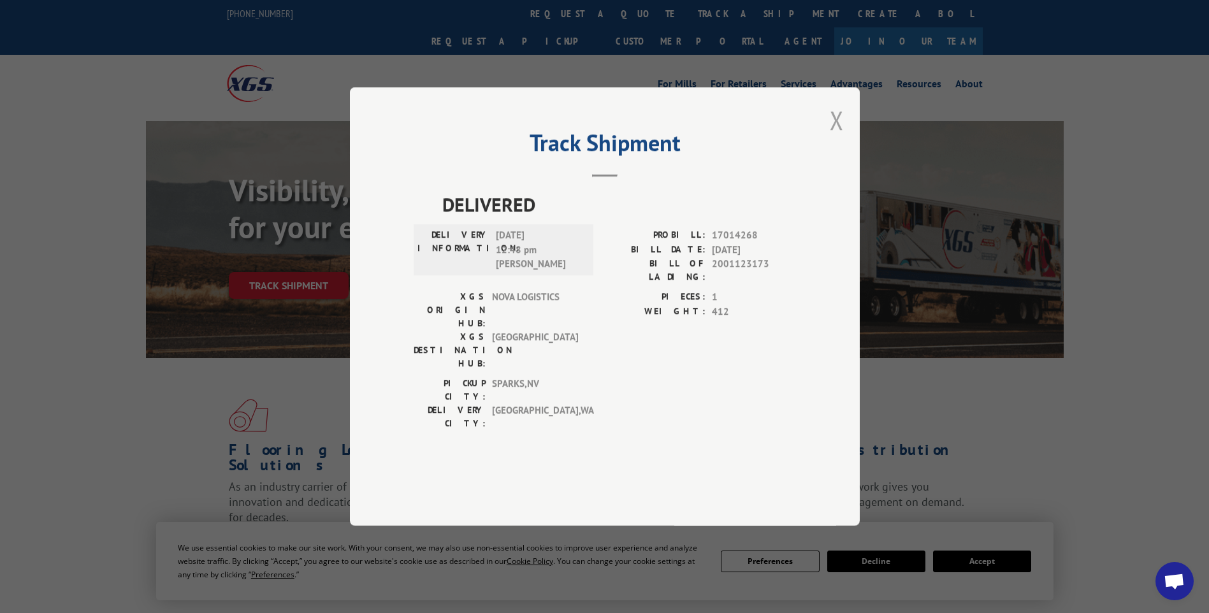
click at [840, 137] on button "Close modal" at bounding box center [837, 120] width 14 height 34
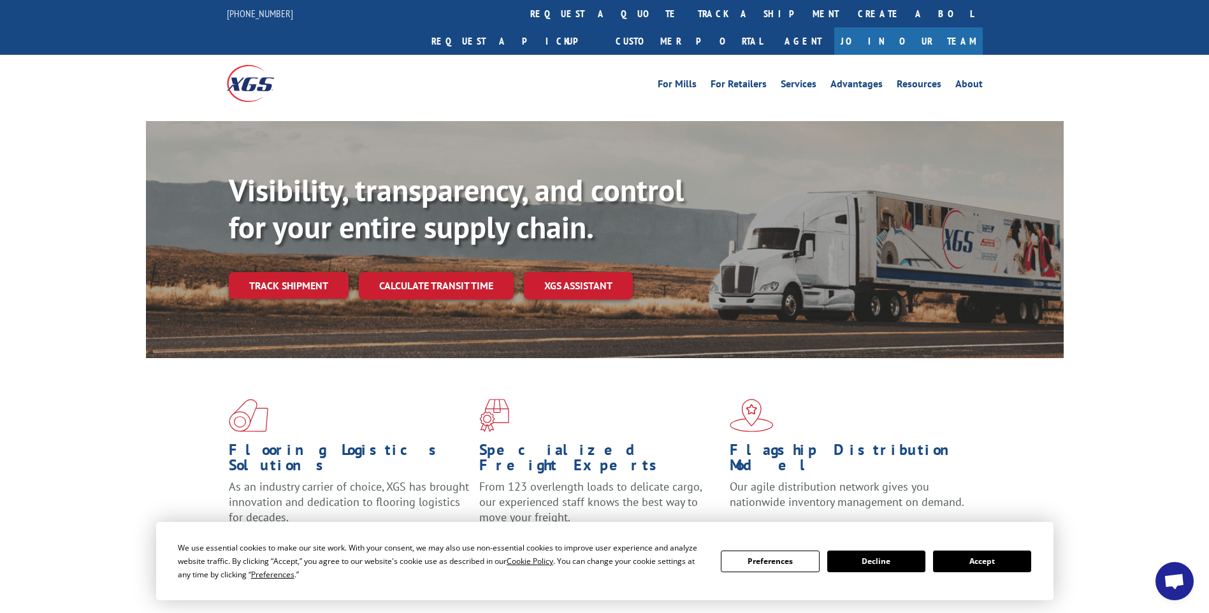
drag, startPoint x: 577, startPoint y: 18, endPoint x: 574, endPoint y: 31, distance: 13.6
click at [688, 18] on link "track a shipment" at bounding box center [768, 13] width 160 height 27
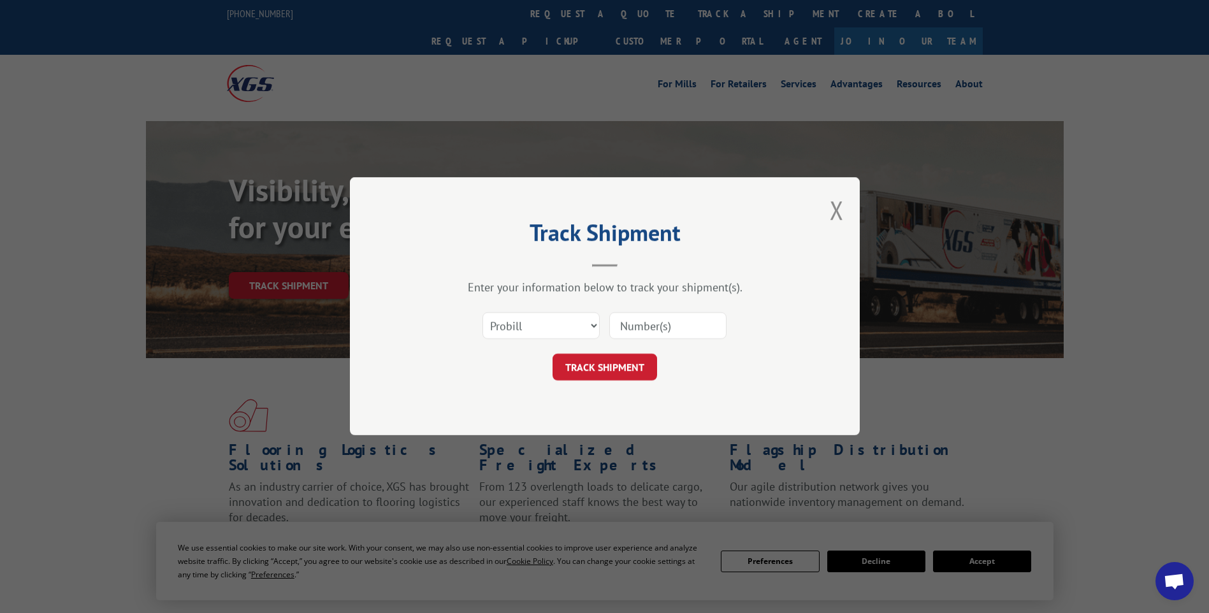
click at [658, 329] on input at bounding box center [667, 326] width 117 height 27
paste input "17014273"
type input "17014273"
click at [574, 375] on button "TRACK SHIPMENT" at bounding box center [605, 367] width 105 height 27
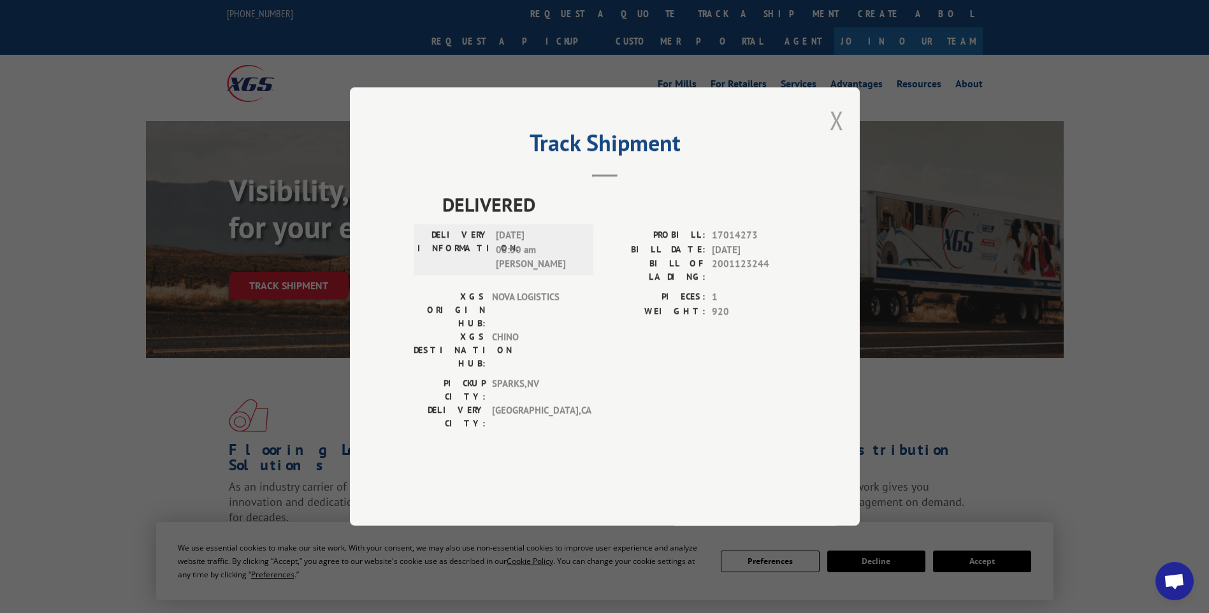
click at [838, 137] on button "Close modal" at bounding box center [837, 120] width 14 height 34
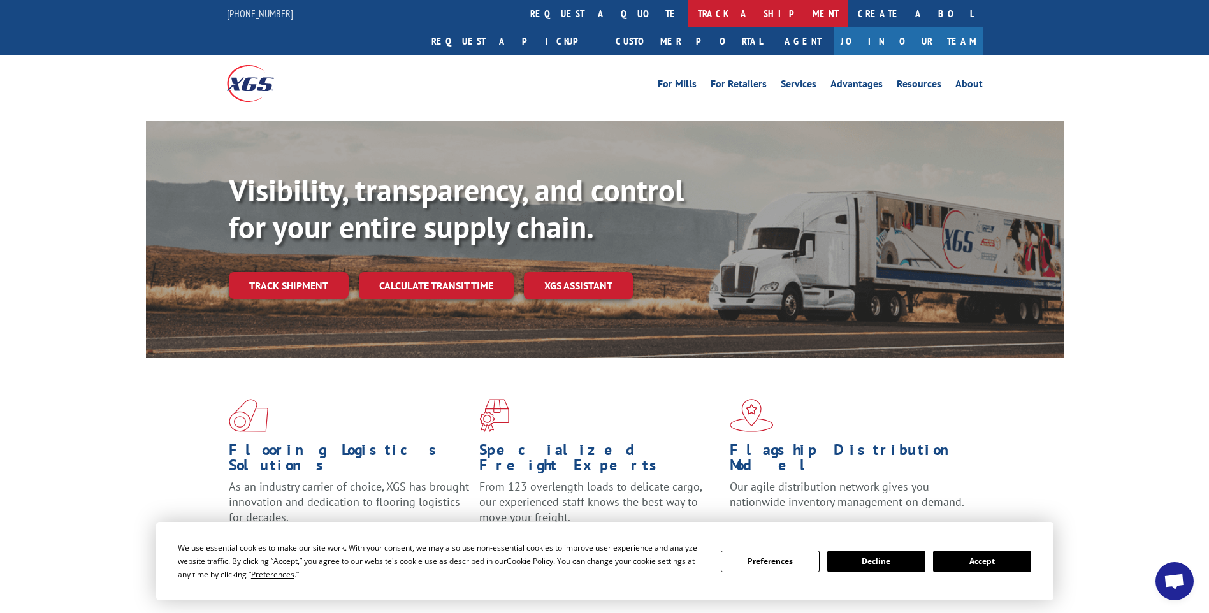
click at [688, 17] on link "track a shipment" at bounding box center [768, 13] width 160 height 27
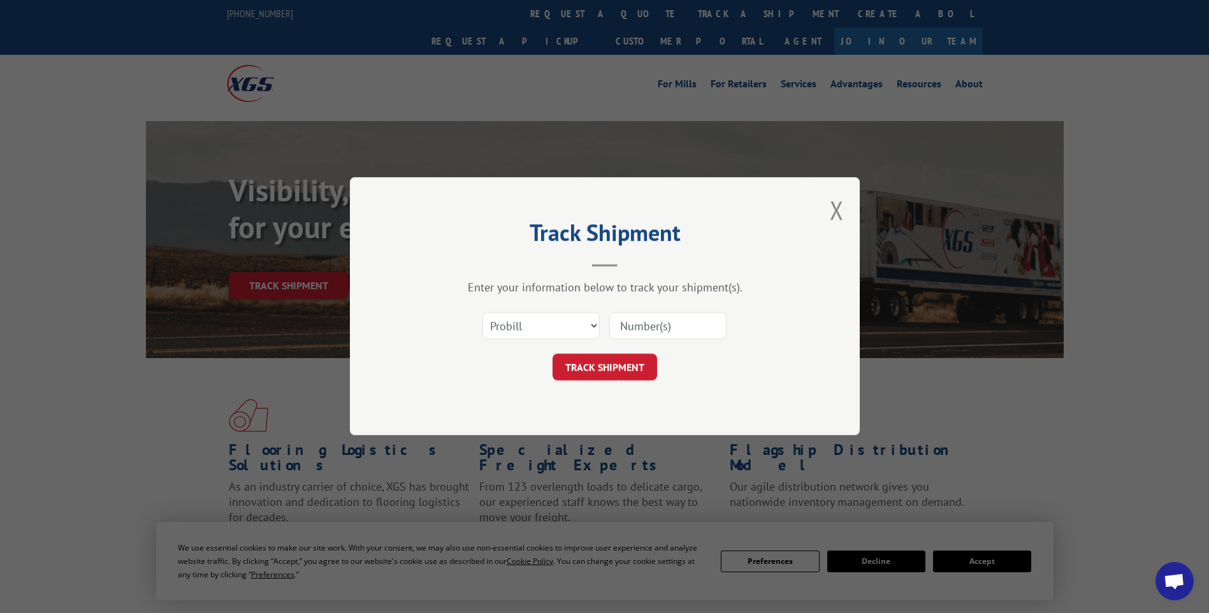
click at [657, 327] on input at bounding box center [667, 326] width 117 height 27
paste input "17014275"
type input "17014275"
click at [592, 369] on button "TRACK SHIPMENT" at bounding box center [605, 367] width 105 height 27
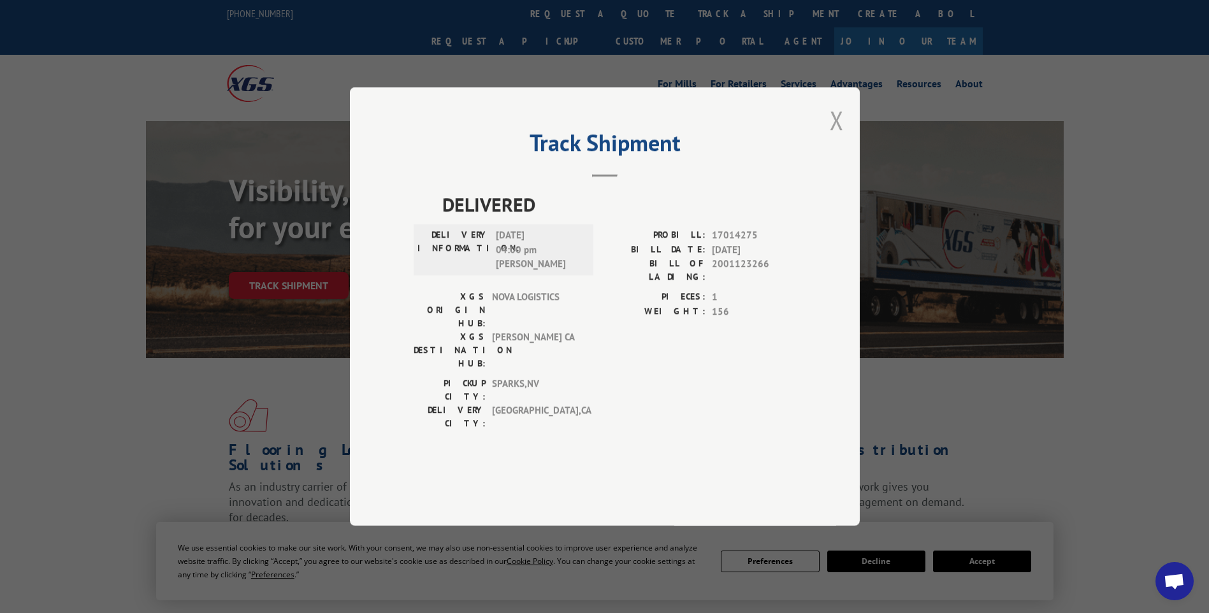
click at [830, 137] on button "Close modal" at bounding box center [837, 120] width 14 height 34
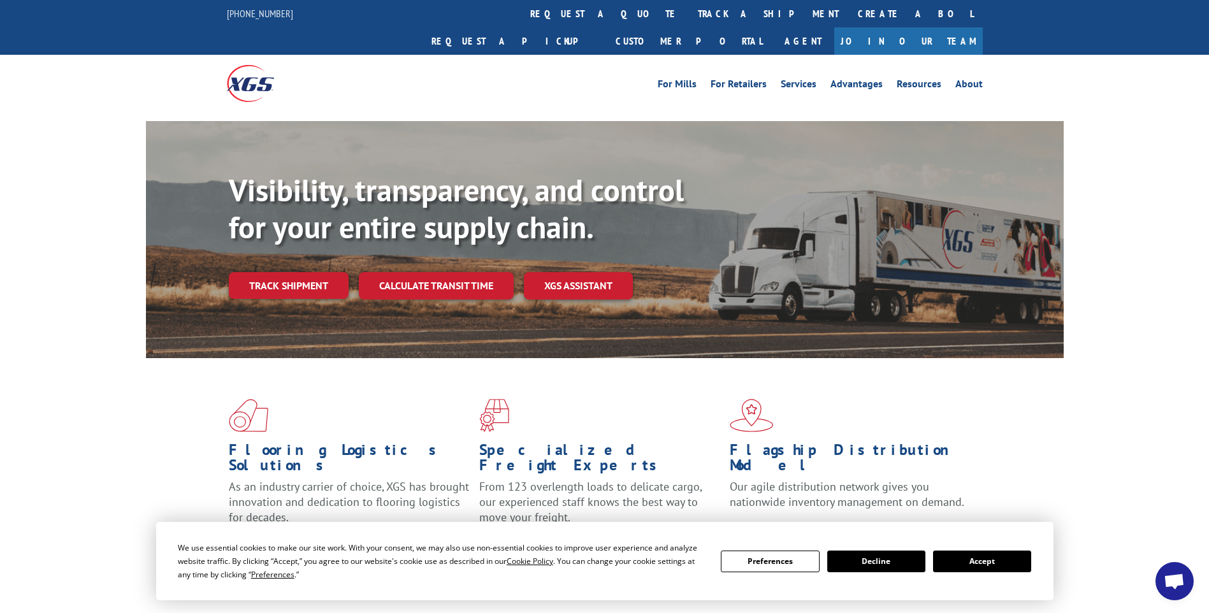
drag, startPoint x: 569, startPoint y: 22, endPoint x: 577, endPoint y: 32, distance: 12.7
click at [688, 22] on link "track a shipment" at bounding box center [768, 13] width 160 height 27
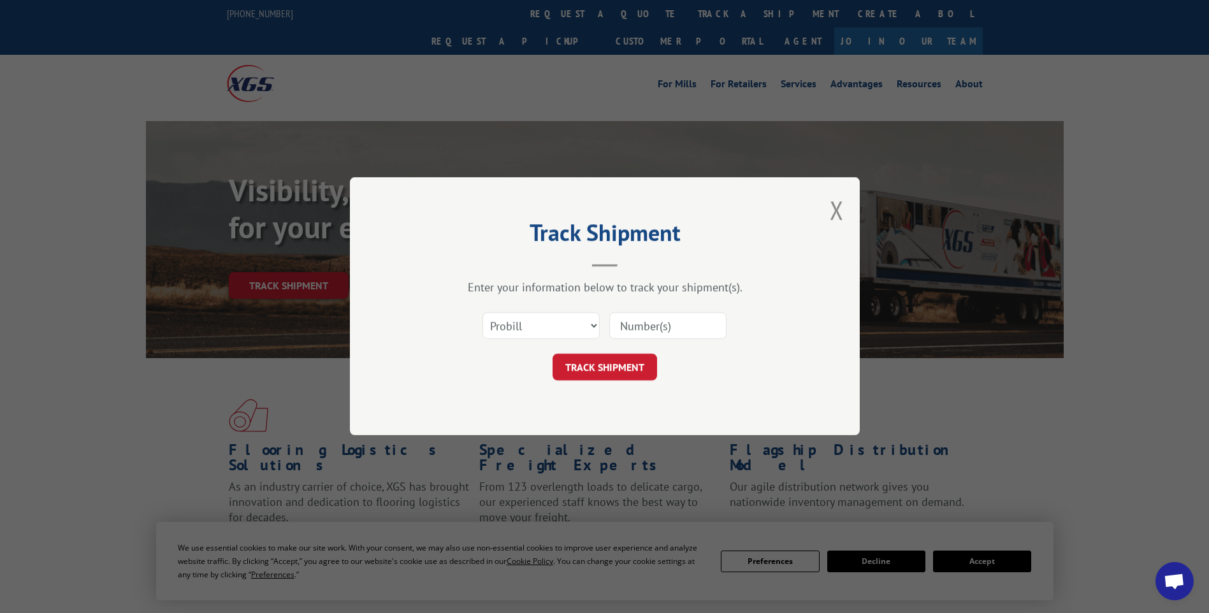
click at [648, 337] on input at bounding box center [667, 326] width 117 height 27
paste input "17014277"
type input "17014277"
click at [611, 375] on button "TRACK SHIPMENT" at bounding box center [605, 367] width 105 height 27
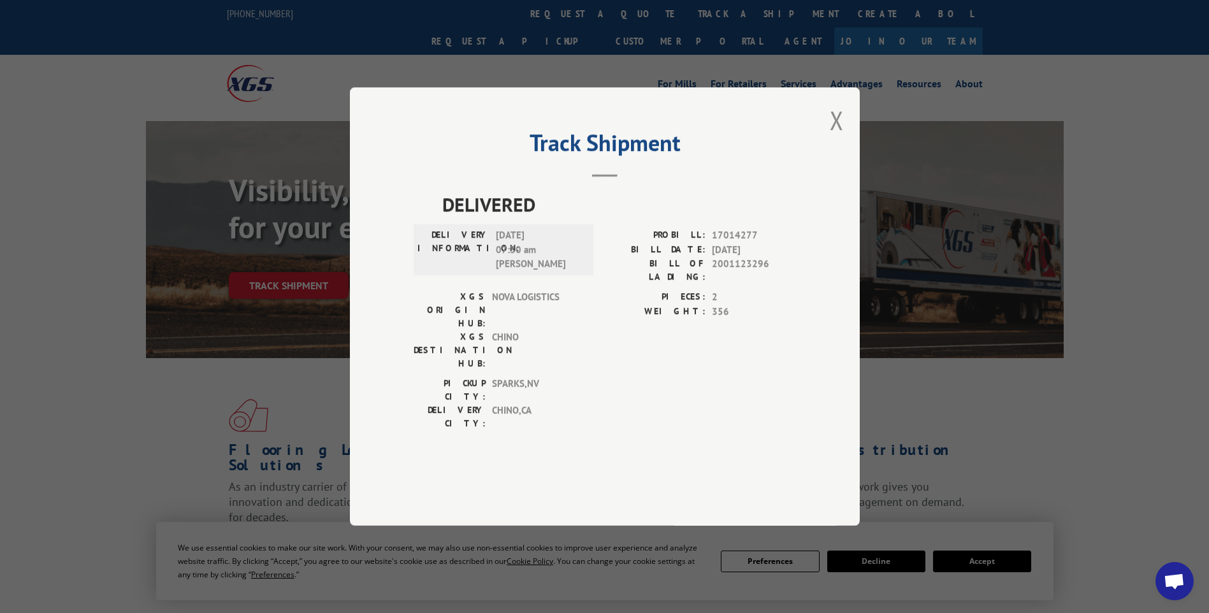
drag, startPoint x: 838, startPoint y: 154, endPoint x: 817, endPoint y: 124, distance: 36.6
click at [838, 137] on button "Close modal" at bounding box center [837, 120] width 14 height 34
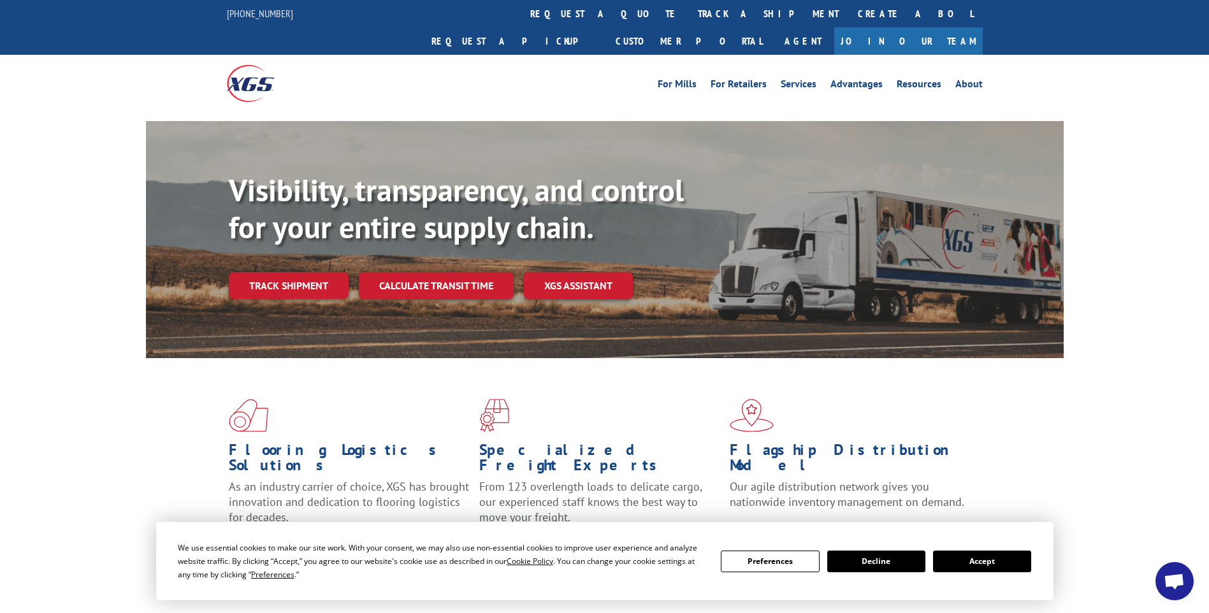
click at [688, 22] on link "track a shipment" at bounding box center [768, 13] width 160 height 27
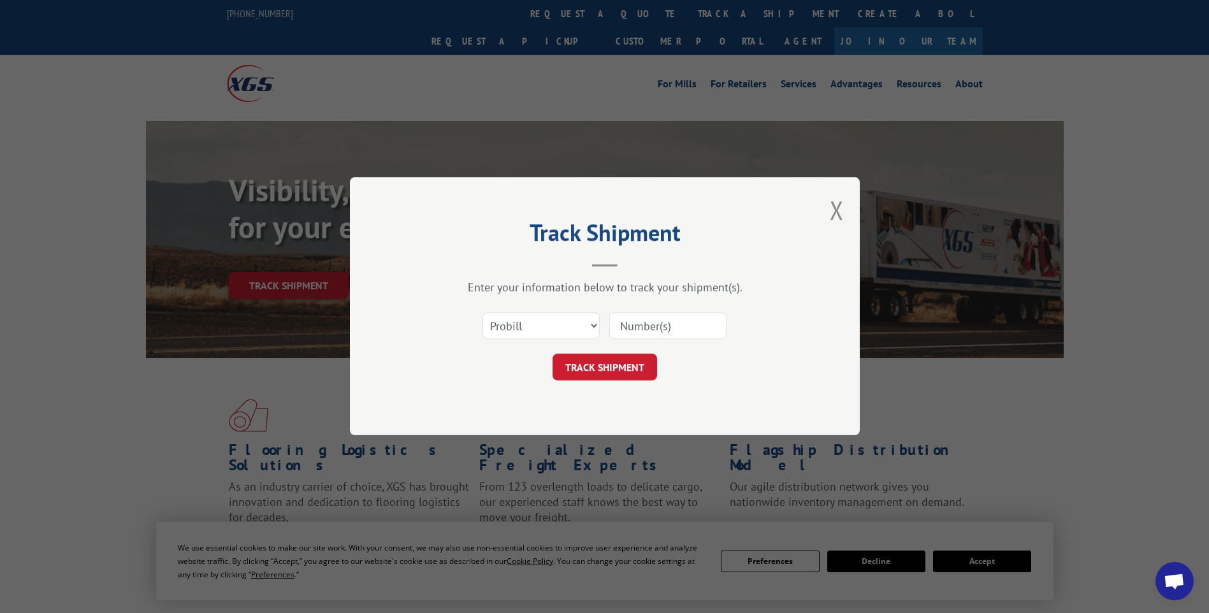
click at [692, 324] on input at bounding box center [667, 326] width 117 height 27
paste input "17014270"
type input "17014270"
click at [592, 367] on button "TRACK SHIPMENT" at bounding box center [605, 367] width 105 height 27
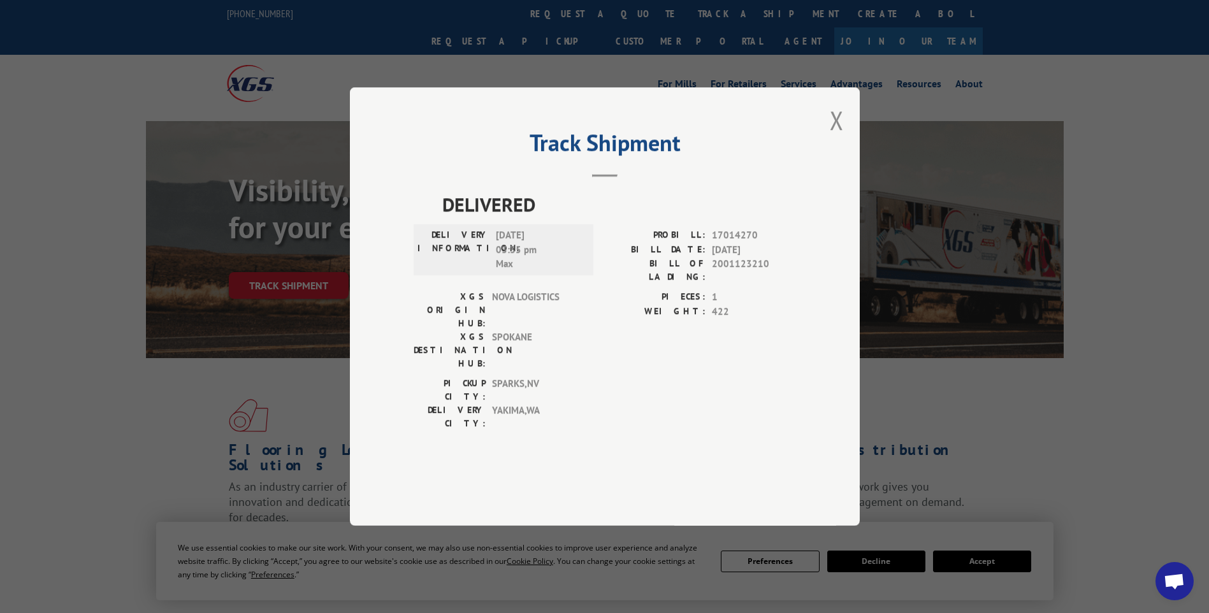
drag, startPoint x: 829, startPoint y: 163, endPoint x: 764, endPoint y: 97, distance: 92.4
click at [829, 163] on div "Track Shipment DELIVERED DELIVERY INFORMATION: [DATE] 03:35 pm [PERSON_NAME]: 1…" at bounding box center [605, 306] width 510 height 439
click at [840, 137] on button "Close modal" at bounding box center [837, 120] width 14 height 34
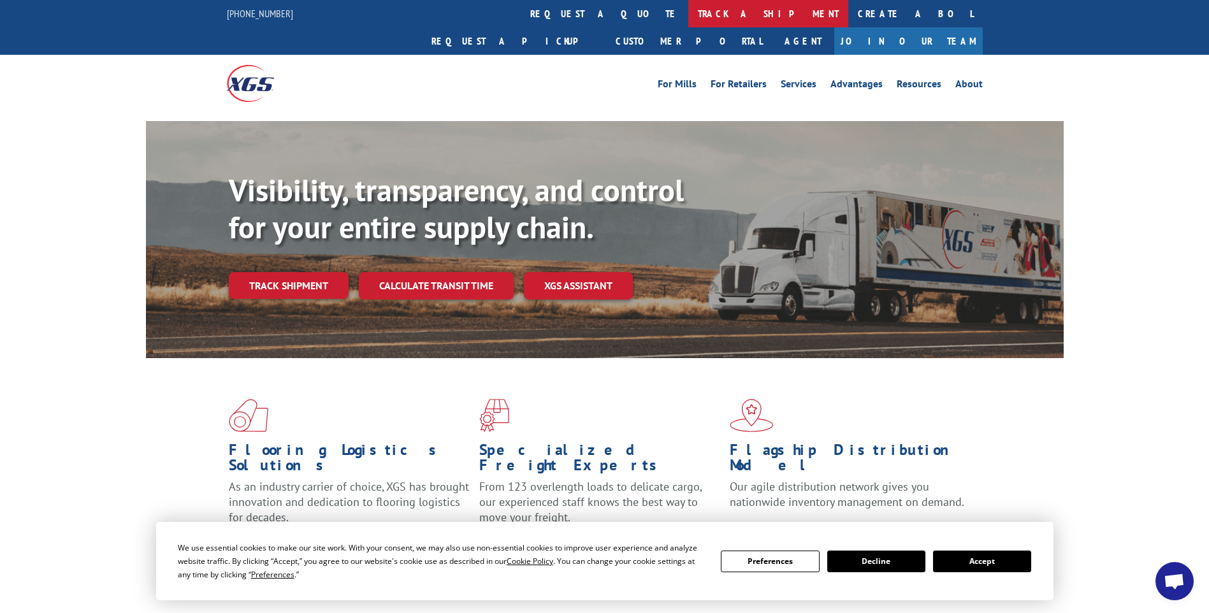
click at [688, 17] on link "track a shipment" at bounding box center [768, 13] width 160 height 27
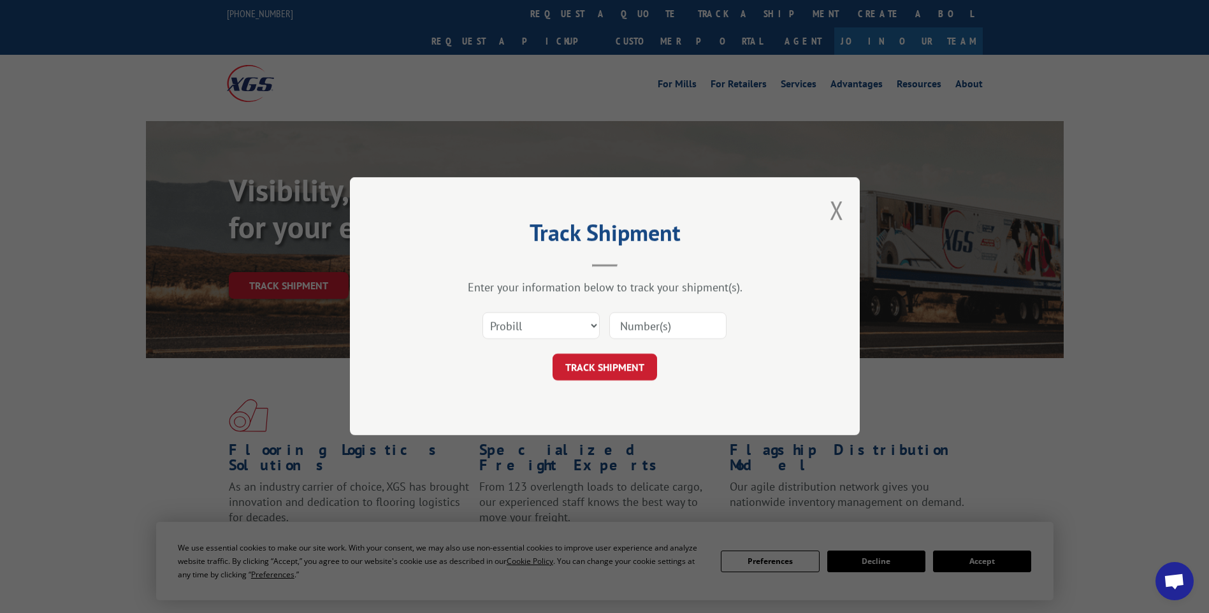
click at [687, 328] on input at bounding box center [667, 326] width 117 height 27
paste input "17014272"
type input "17014272"
click at [610, 374] on button "TRACK SHIPMENT" at bounding box center [605, 367] width 105 height 27
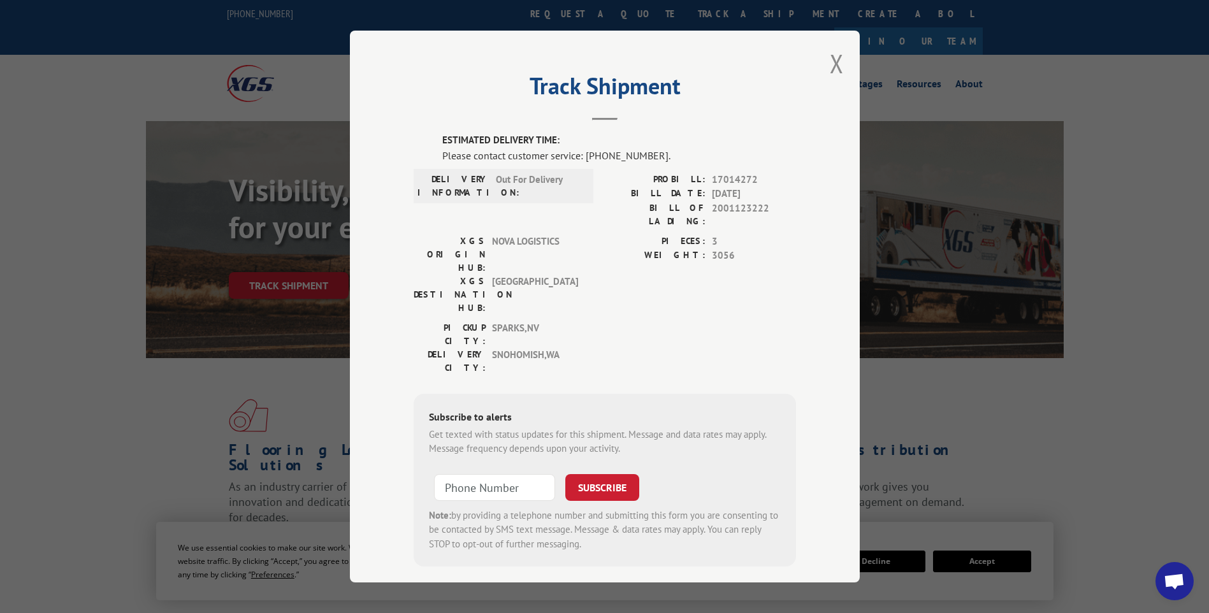
drag, startPoint x: 837, startPoint y: 71, endPoint x: 675, endPoint y: 41, distance: 164.7
click at [837, 69] on button "Close modal" at bounding box center [837, 64] width 14 height 34
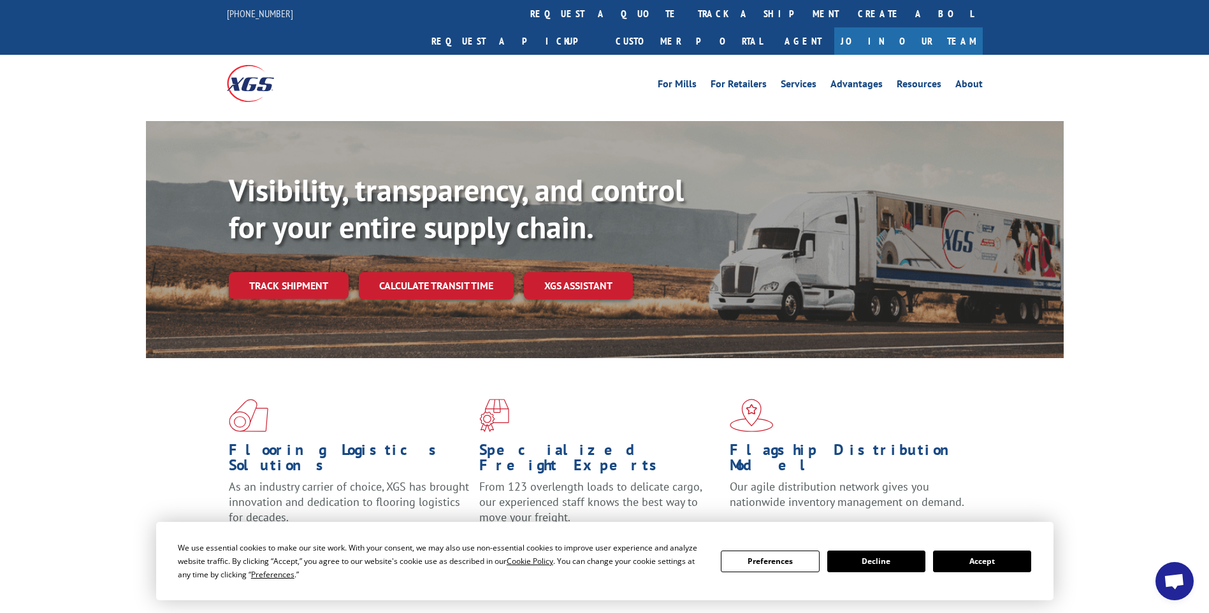
drag, startPoint x: 553, startPoint y: 13, endPoint x: 562, endPoint y: 33, distance: 20.8
click at [688, 13] on link "track a shipment" at bounding box center [768, 13] width 160 height 27
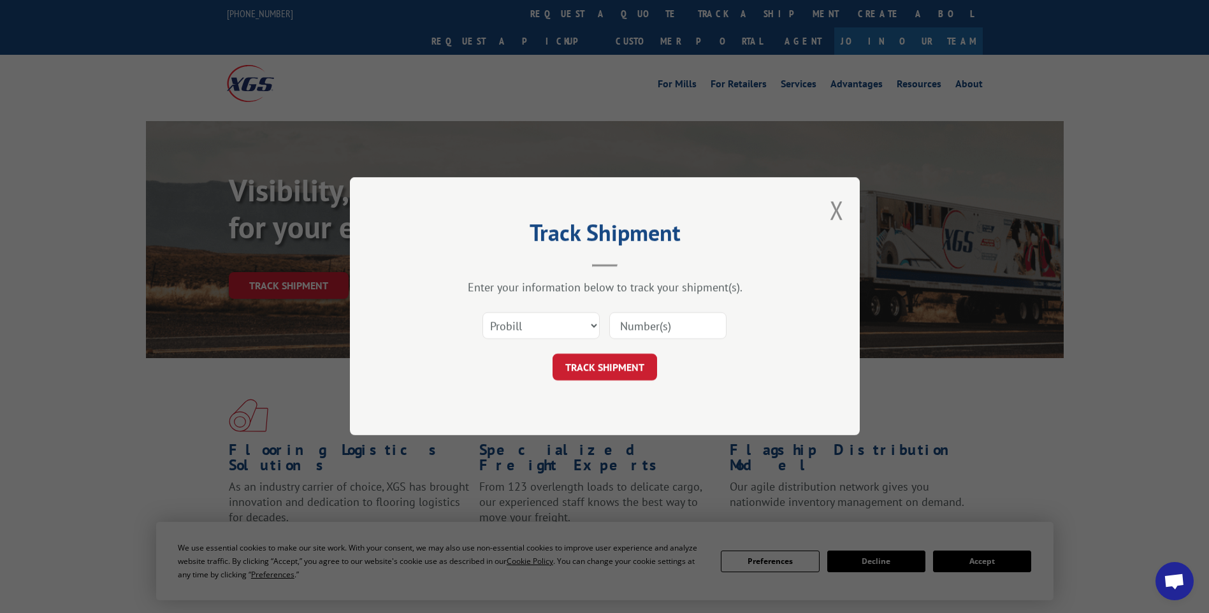
click at [680, 328] on input at bounding box center [667, 326] width 117 height 27
paste input "17014271"
type input "17014271"
click at [593, 373] on button "TRACK SHIPMENT" at bounding box center [605, 367] width 105 height 27
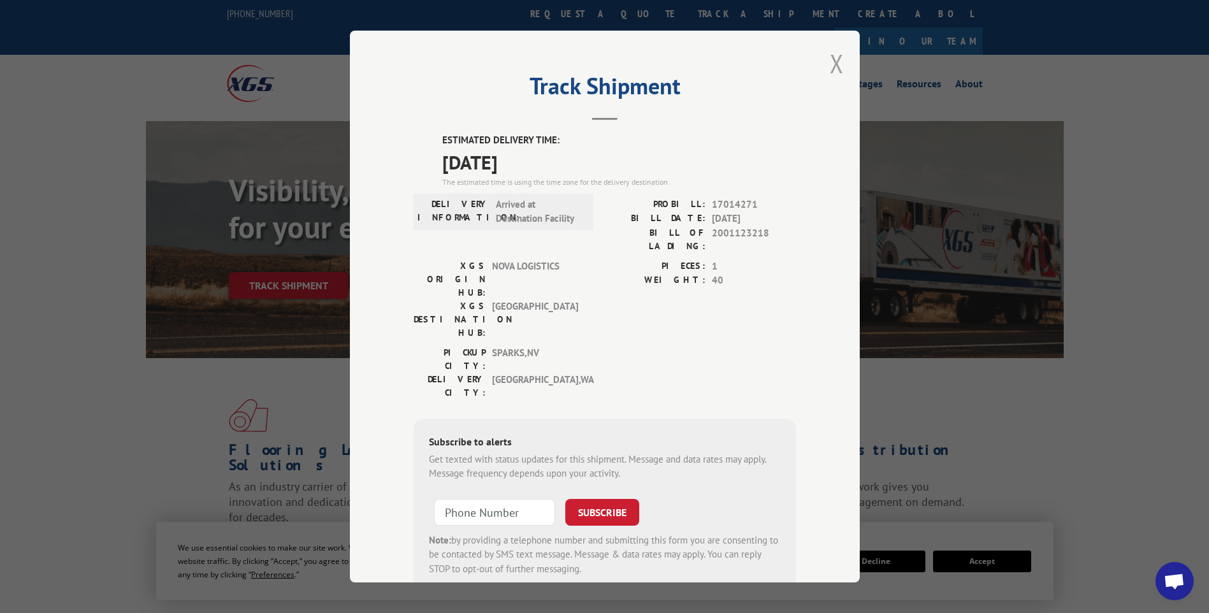
click at [835, 65] on button "Close modal" at bounding box center [837, 64] width 14 height 34
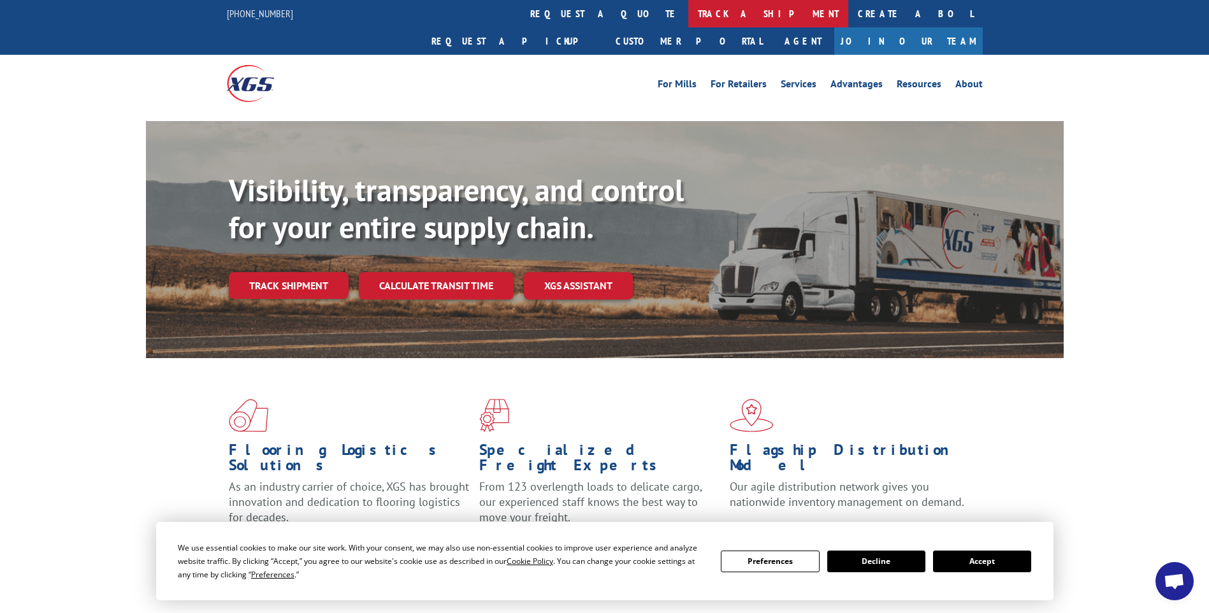
click at [688, 20] on link "track a shipment" at bounding box center [768, 13] width 160 height 27
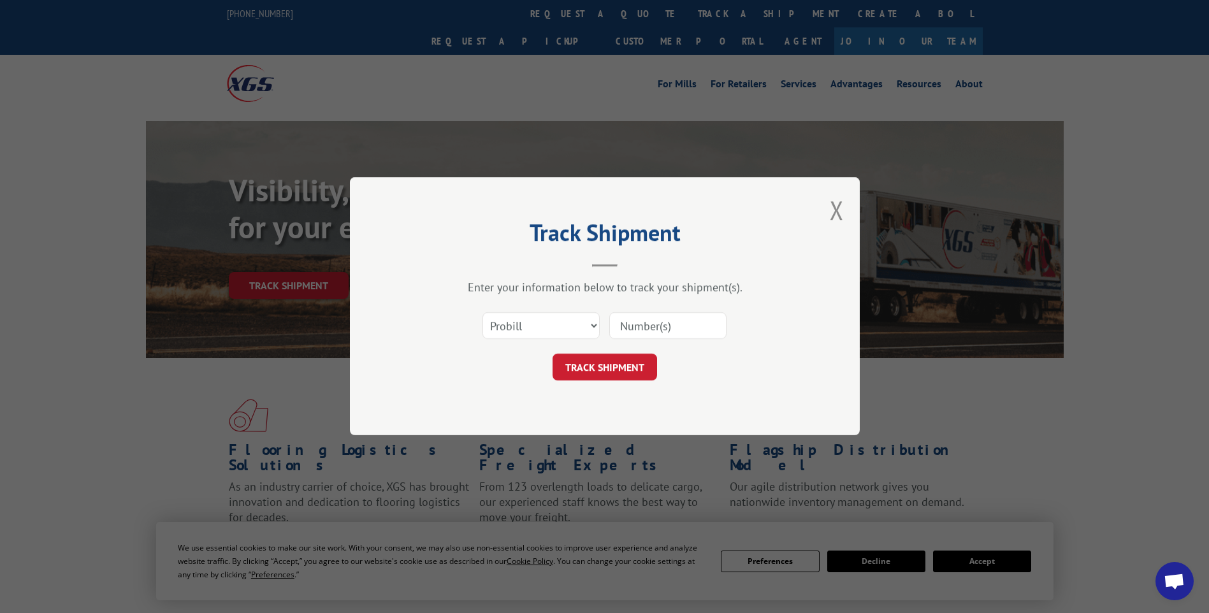
click at [693, 321] on input at bounding box center [667, 326] width 117 height 27
paste input "17014276"
type input "17014276"
click at [607, 371] on button "TRACK SHIPMENT" at bounding box center [605, 367] width 105 height 27
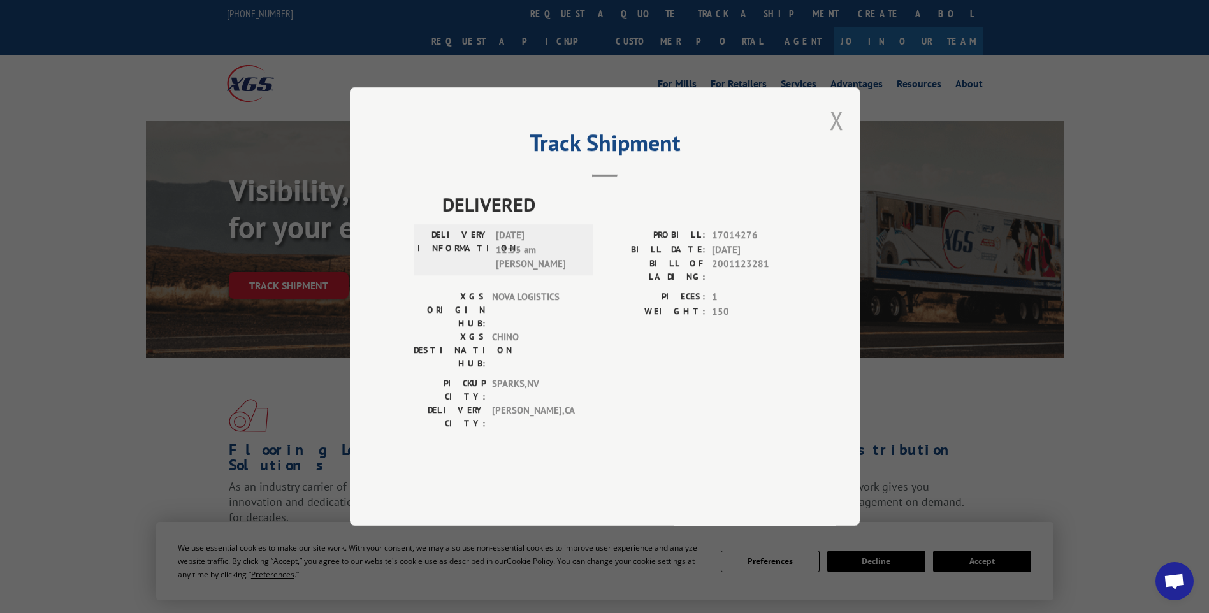
drag, startPoint x: 841, startPoint y: 159, endPoint x: 665, endPoint y: 57, distance: 203.4
click at [841, 137] on button "Close modal" at bounding box center [837, 120] width 14 height 34
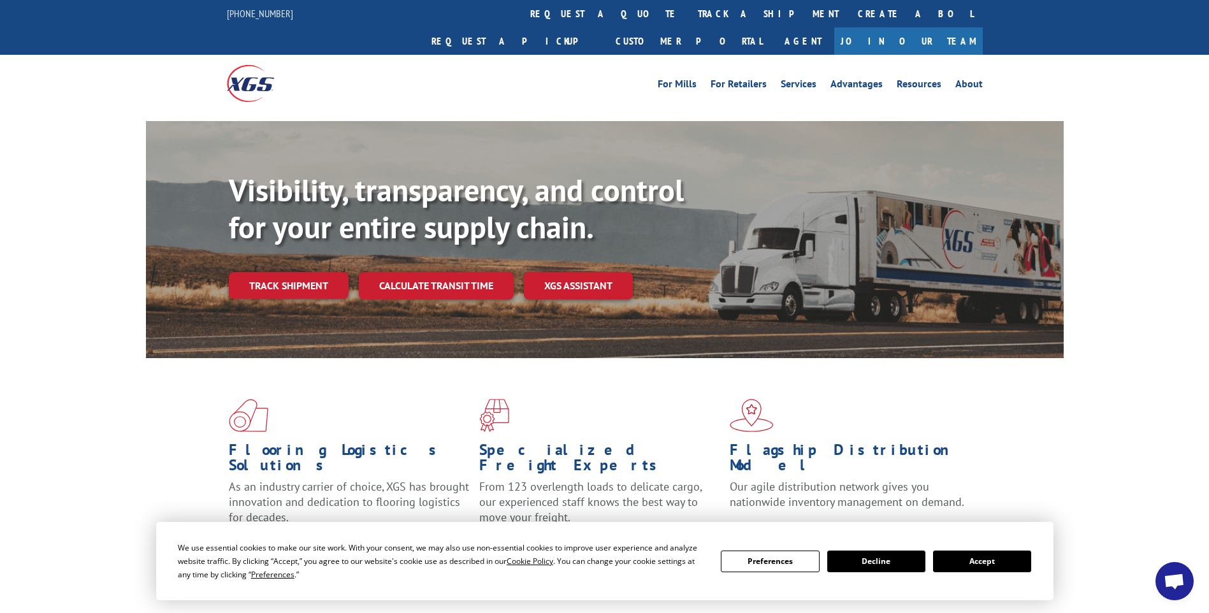
click at [688, 20] on link "track a shipment" at bounding box center [768, 13] width 160 height 27
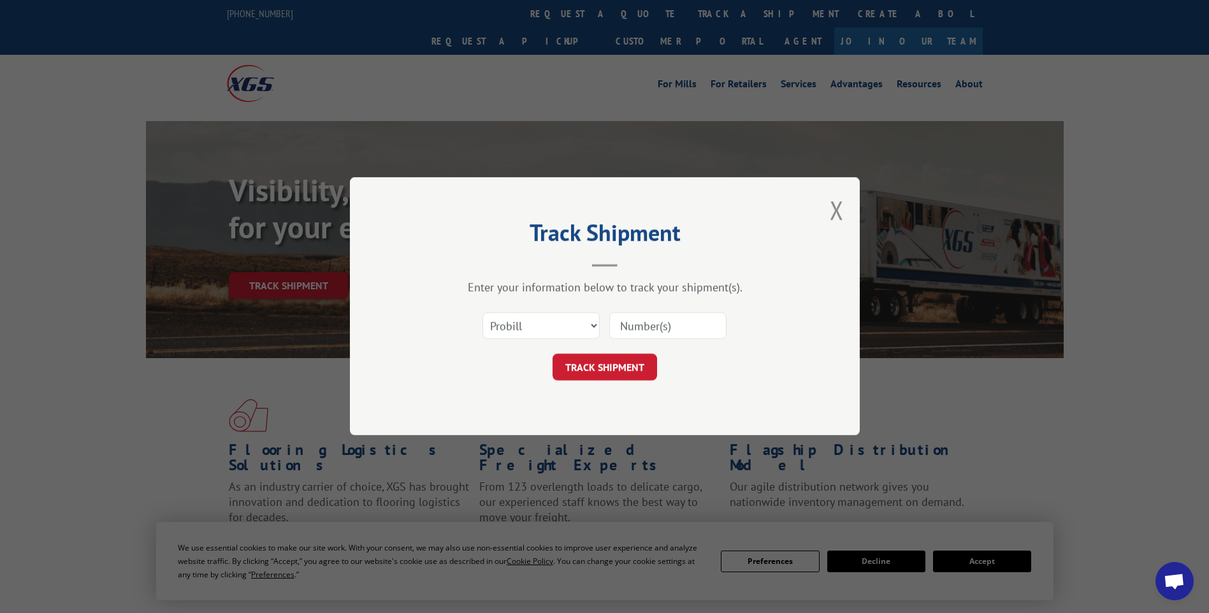
click at [692, 330] on input at bounding box center [667, 326] width 117 height 27
paste input "17014269"
type input "17014269"
click at [593, 376] on button "TRACK SHIPMENT" at bounding box center [605, 367] width 105 height 27
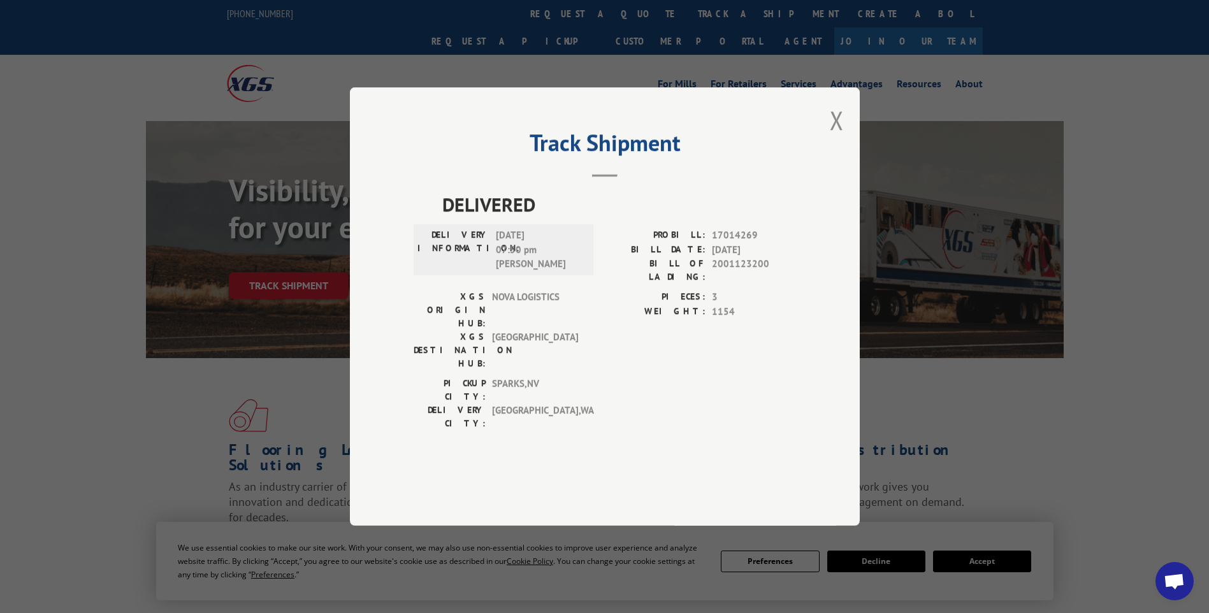
click at [838, 137] on button "Close modal" at bounding box center [837, 120] width 14 height 34
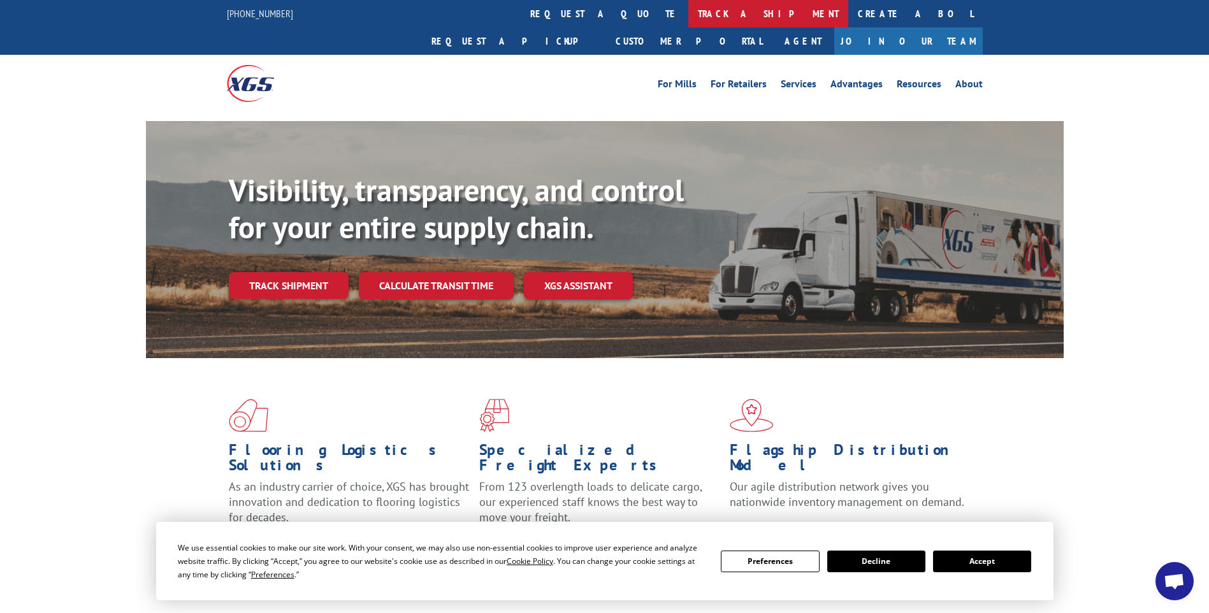
click at [688, 15] on link "track a shipment" at bounding box center [768, 13] width 160 height 27
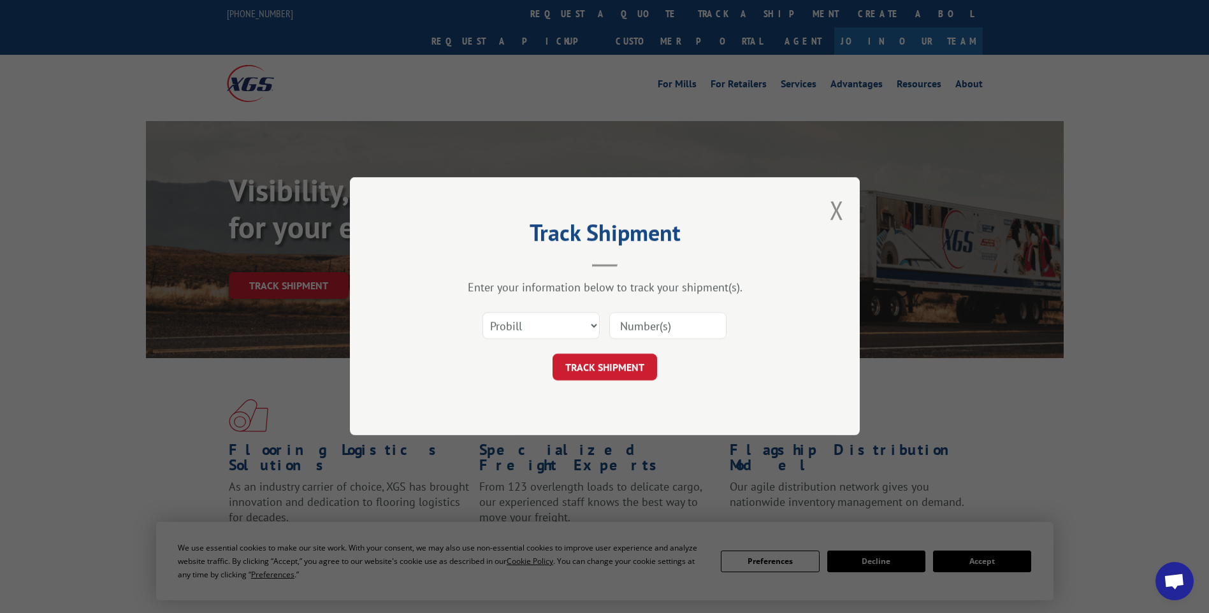
click at [673, 329] on input at bounding box center [667, 326] width 117 height 27
paste input "17014304"
type input "17014304"
click at [602, 376] on button "TRACK SHIPMENT" at bounding box center [605, 367] width 105 height 27
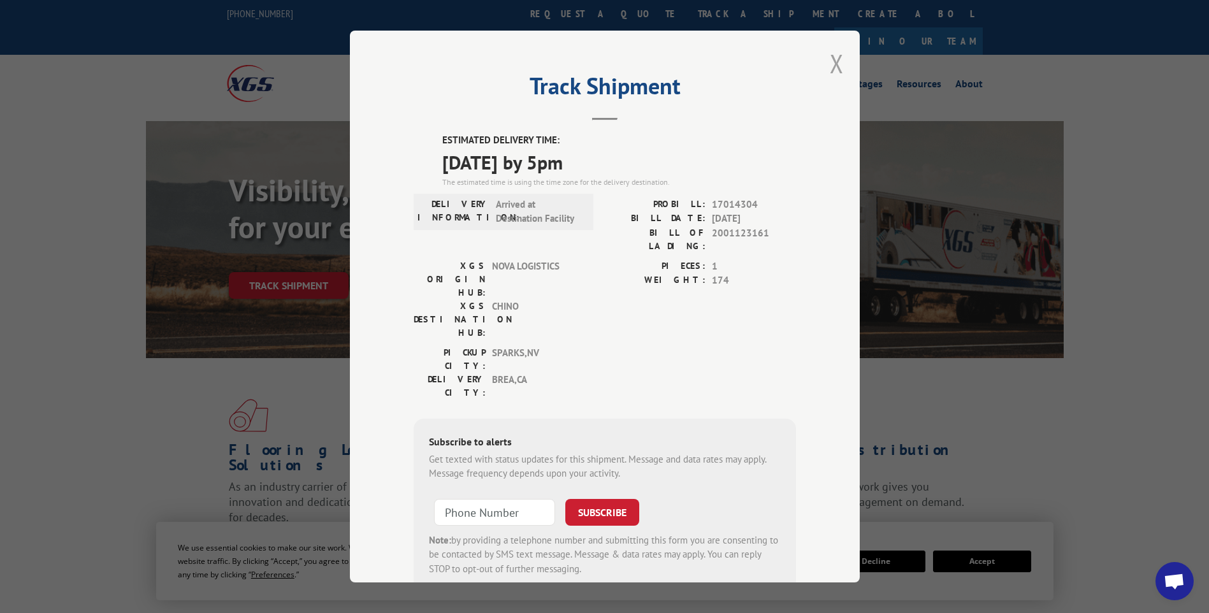
click at [838, 65] on button "Close modal" at bounding box center [837, 64] width 14 height 34
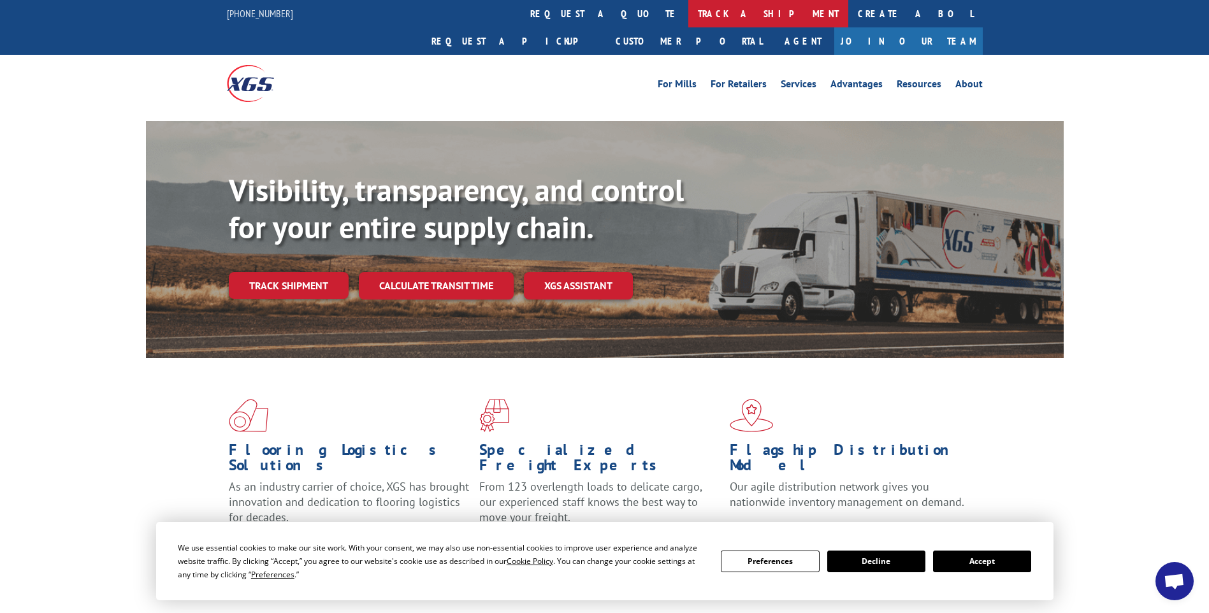
click at [688, 14] on link "track a shipment" at bounding box center [768, 13] width 160 height 27
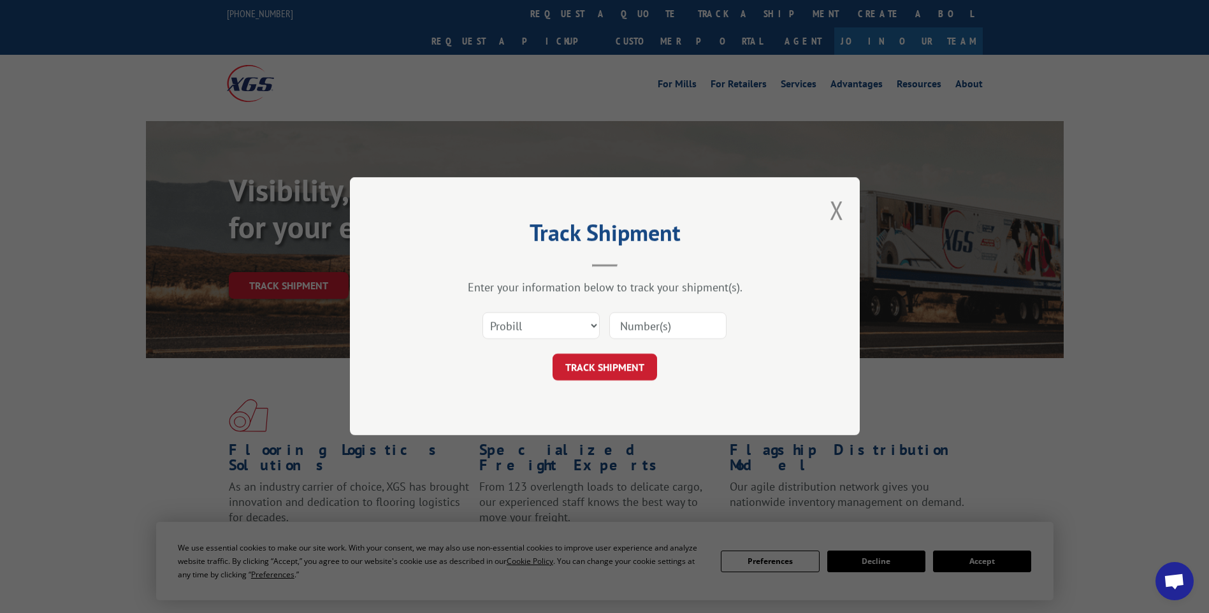
click at [684, 330] on input at bounding box center [667, 326] width 117 height 27
paste input "17014289"
type input "17014289"
click at [609, 373] on button "TRACK SHIPMENT" at bounding box center [605, 367] width 105 height 27
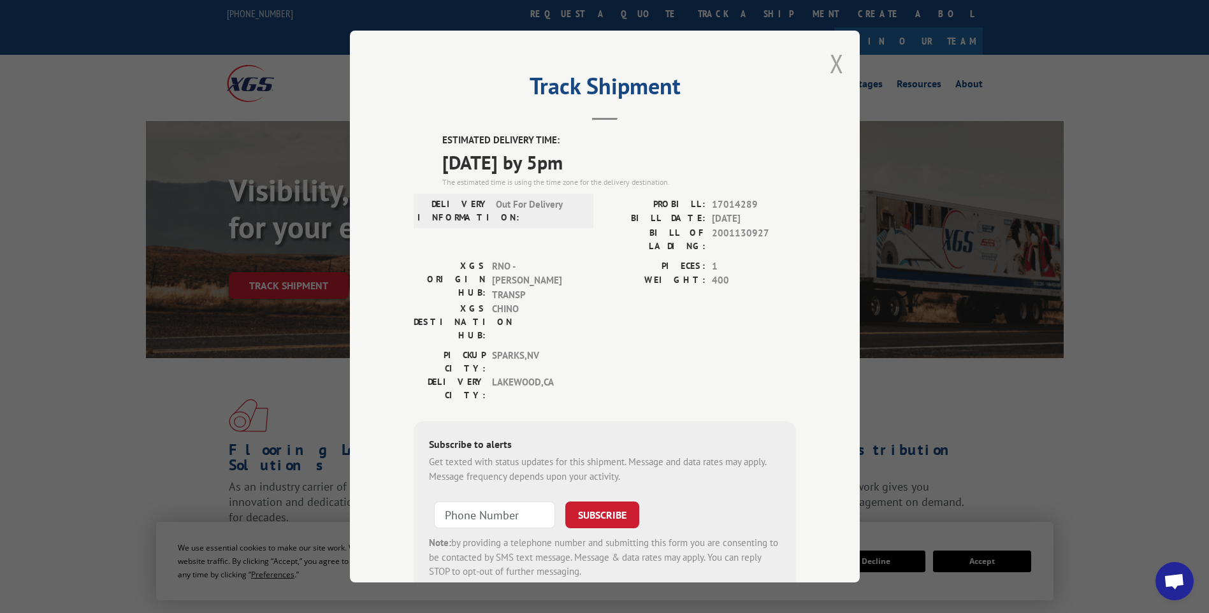
click at [836, 69] on button "Close modal" at bounding box center [837, 64] width 14 height 34
